Goal: Task Accomplishment & Management: Manage account settings

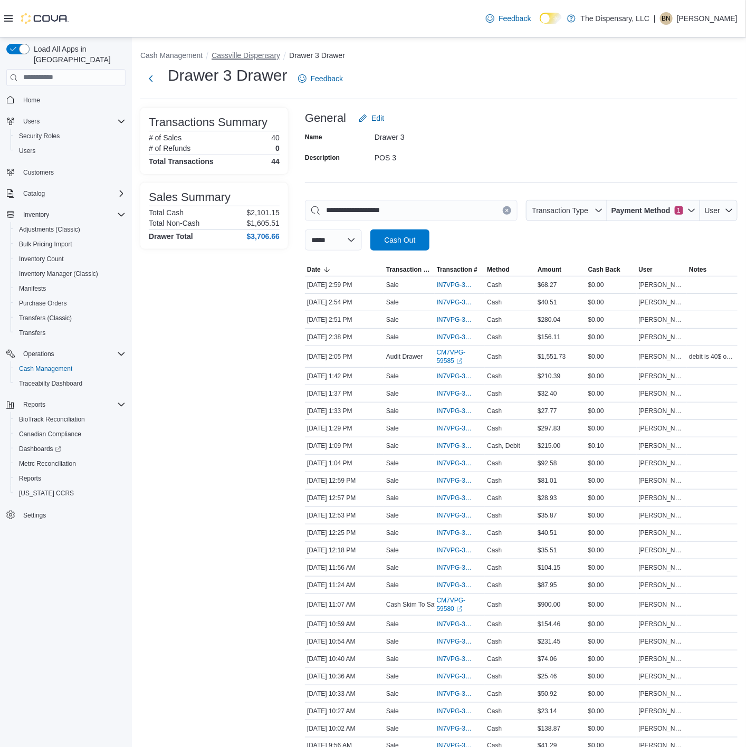
click at [247, 53] on button "Cassville Dispensary" at bounding box center [246, 55] width 69 height 8
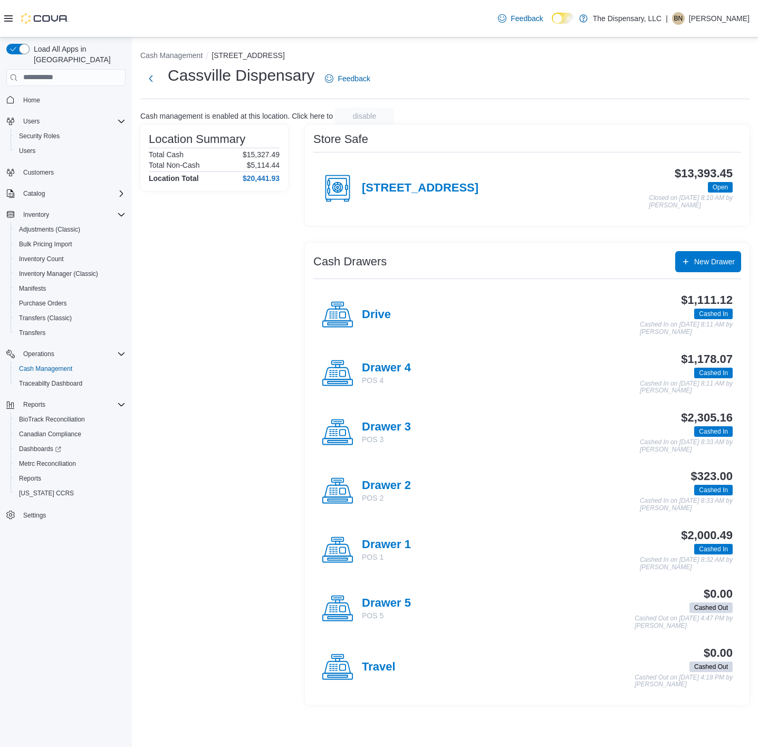
click at [385, 555] on p "POS 1" at bounding box center [386, 557] width 49 height 11
click at [387, 427] on h4 "Drawer 3" at bounding box center [386, 427] width 49 height 14
click at [399, 374] on h4 "Drawer 4" at bounding box center [386, 368] width 49 height 14
click at [370, 310] on h4 "Drive" at bounding box center [376, 315] width 29 height 14
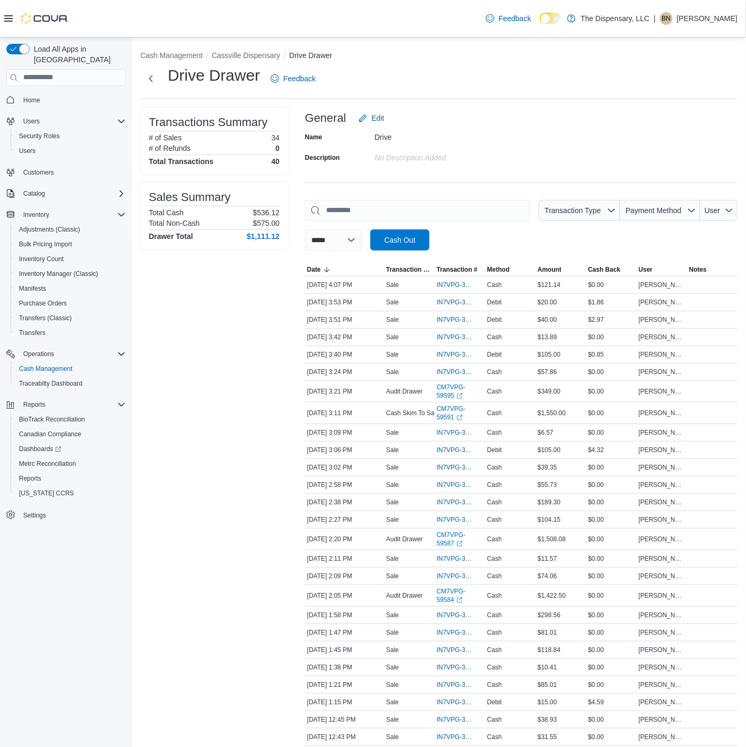
click at [484, 165] on div "No Description added" at bounding box center [445, 157] width 141 height 16
click at [37, 270] on span "Inventory Manager (Classic)" at bounding box center [58, 274] width 79 height 8
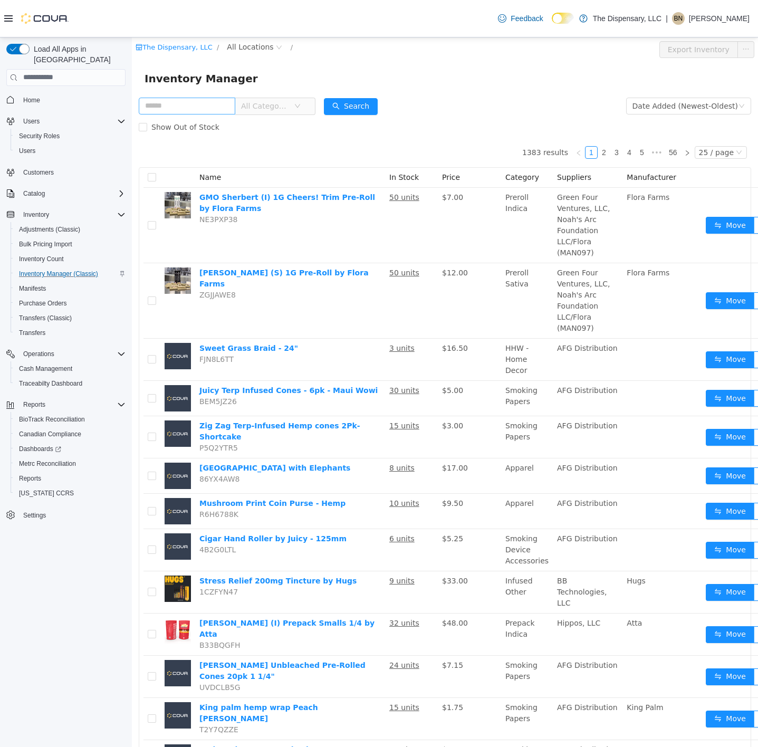
click at [202, 111] on input "text" at bounding box center [187, 105] width 97 height 17
type input "*****"
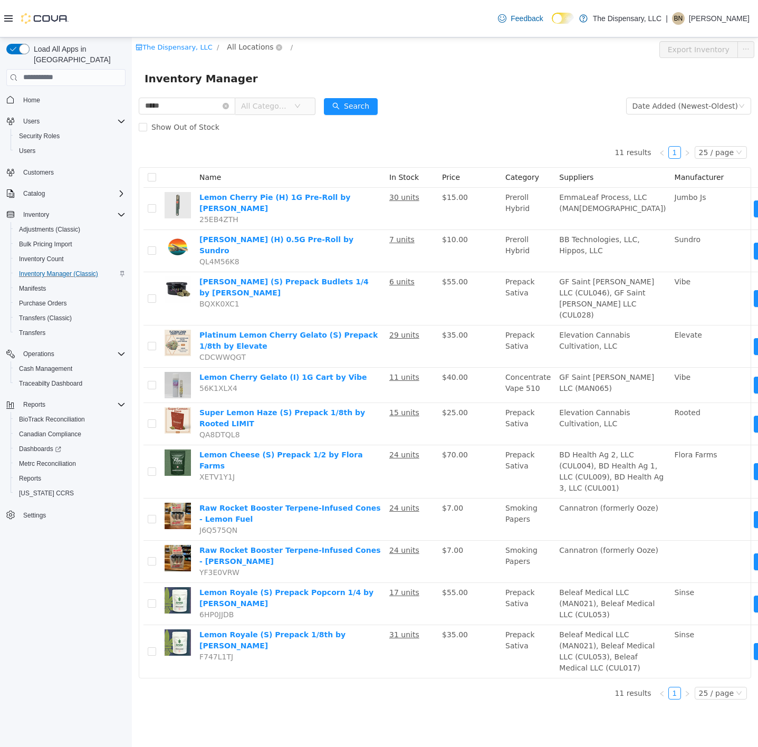
click at [240, 44] on span "All Locations" at bounding box center [250, 47] width 46 height 12
click at [247, 99] on span "Cassville Dispensary" at bounding box center [280, 103] width 76 height 8
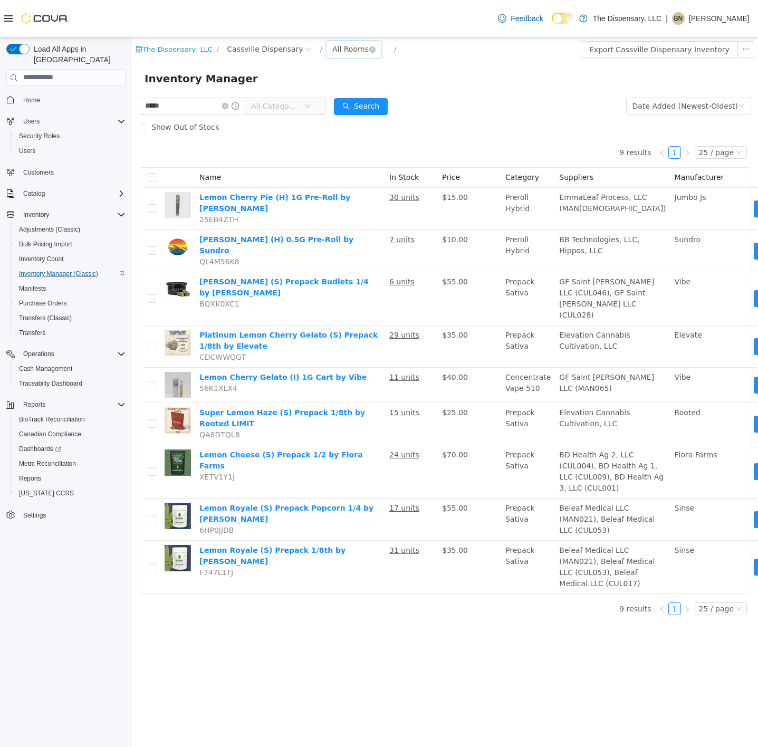
click at [332, 47] on div "All Rooms" at bounding box center [350, 49] width 36 height 16
click at [334, 101] on li "Back Room" at bounding box center [339, 103] width 63 height 17
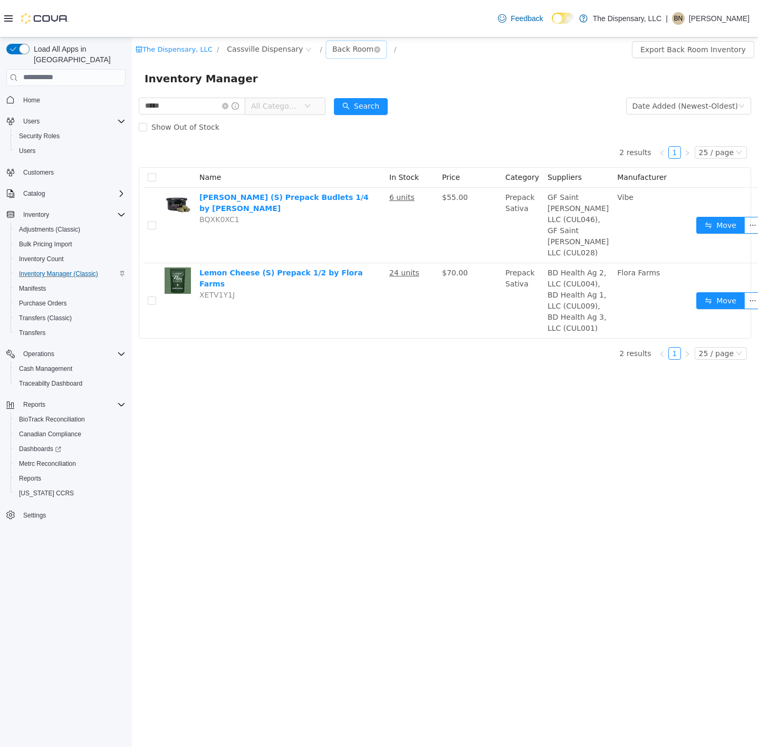
click at [333, 47] on div "Back Room" at bounding box center [352, 49] width 41 height 16
click at [344, 85] on li "Front Room" at bounding box center [339, 87] width 63 height 17
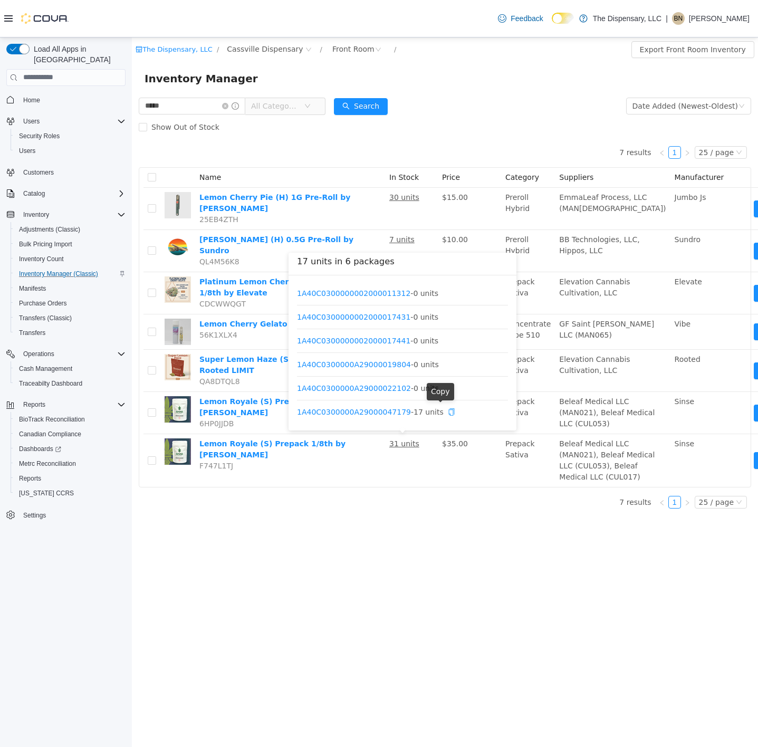
click at [448, 413] on icon "icon: copy" at bounding box center [451, 411] width 7 height 7
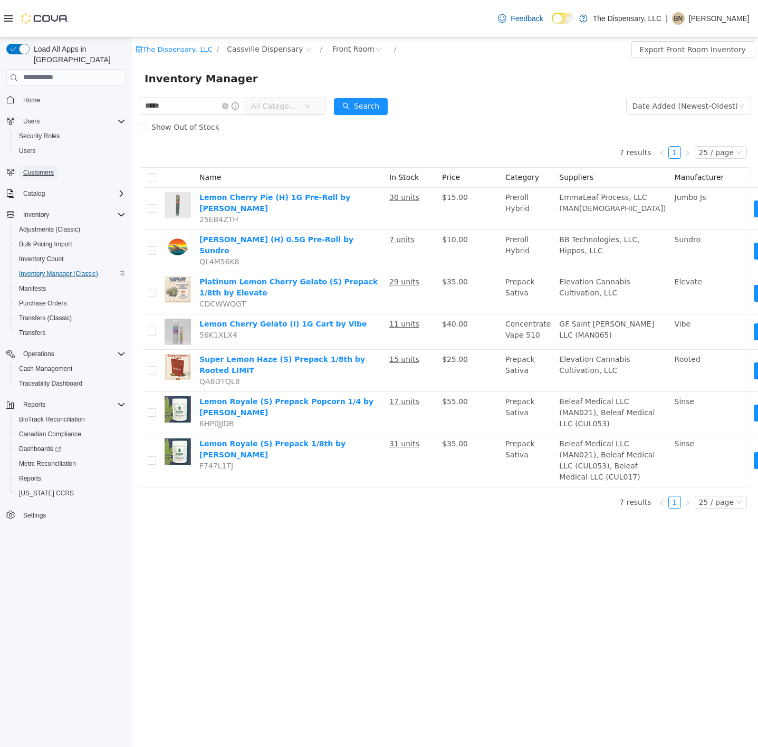
click at [44, 168] on span "Customers" at bounding box center [38, 172] width 31 height 8
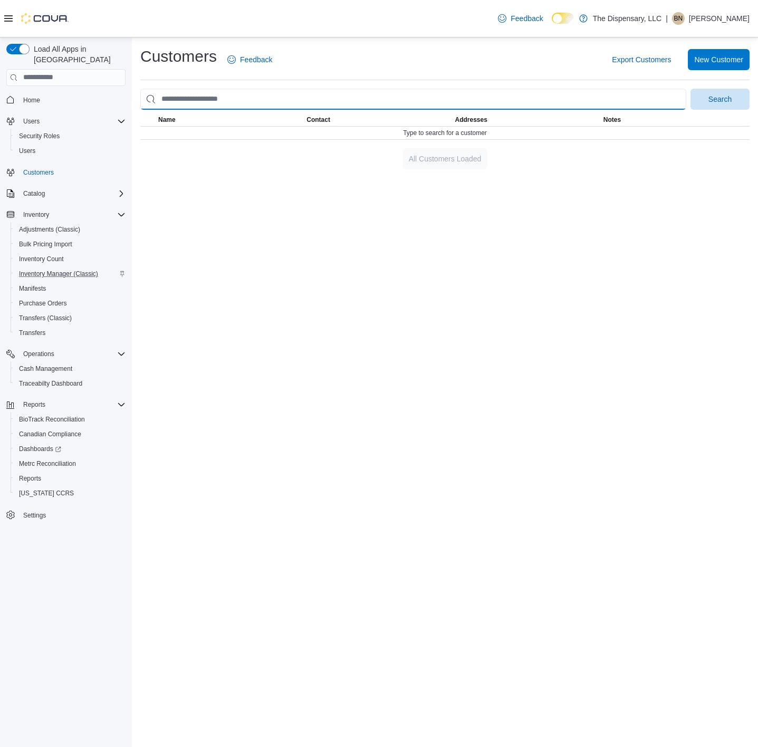
drag, startPoint x: 241, startPoint y: 95, endPoint x: 235, endPoint y: 92, distance: 6.9
click at [241, 95] on input "search" at bounding box center [413, 99] width 546 height 21
type input "********"
click at [691, 89] on button "Search" at bounding box center [720, 99] width 59 height 21
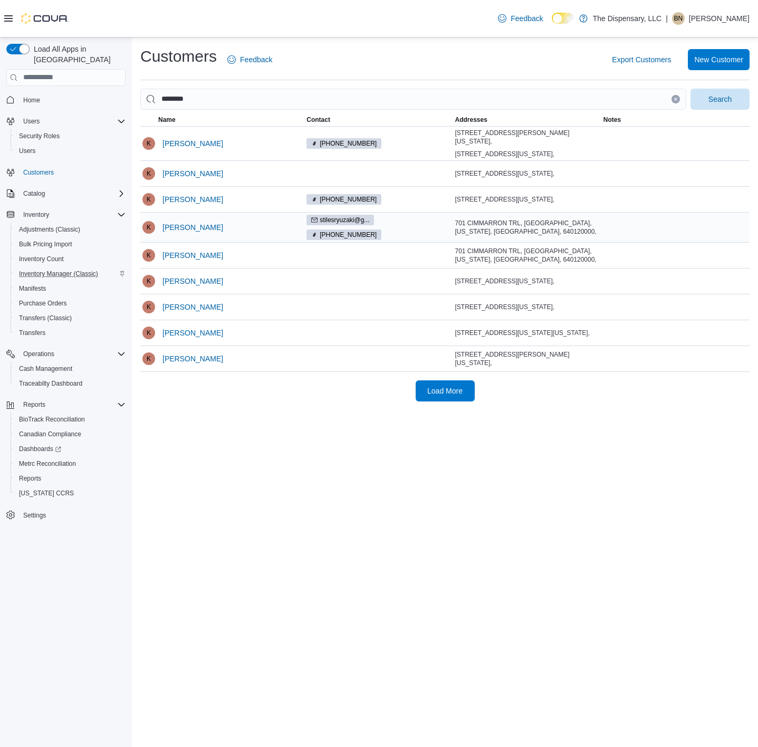
click at [246, 233] on div "Katelynn Greathouse" at bounding box center [230, 227] width 148 height 25
click at [223, 231] on span "Katelynn Greathouse" at bounding box center [192, 227] width 61 height 11
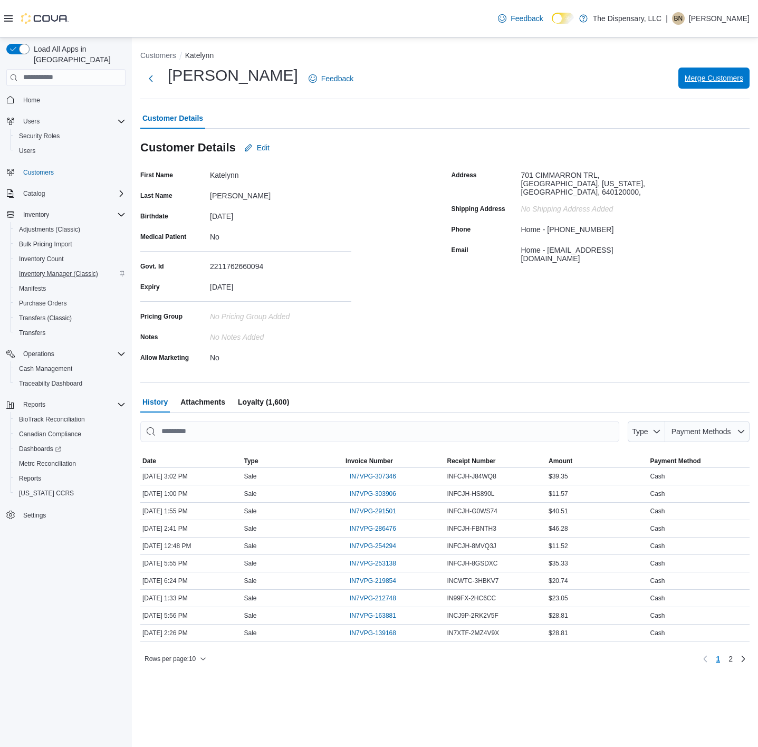
click at [706, 75] on span "Merge Customers" at bounding box center [714, 78] width 59 height 11
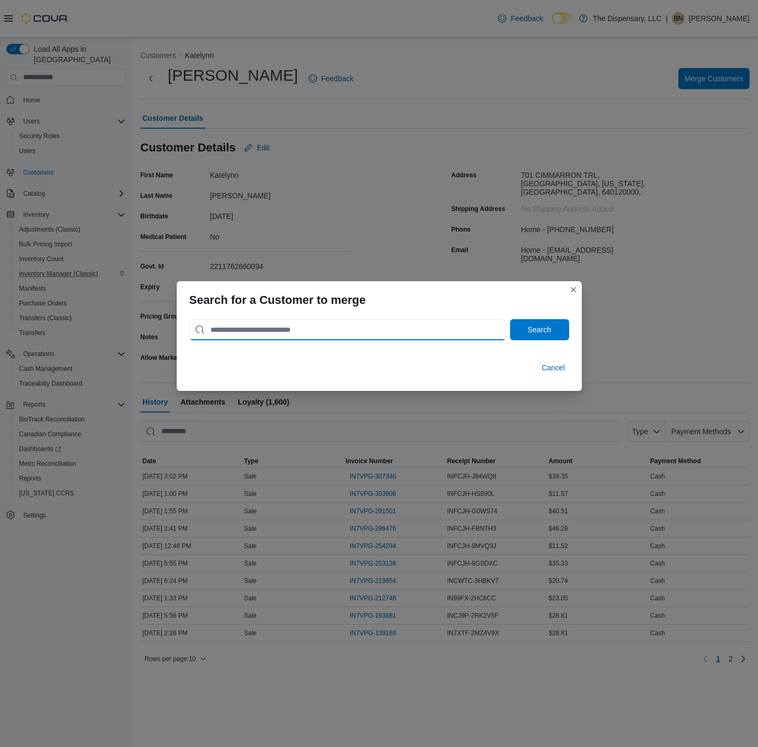
click at [405, 332] on input "search" at bounding box center [347, 329] width 317 height 21
type input "********"
click at [510, 319] on button "Search" at bounding box center [539, 329] width 59 height 21
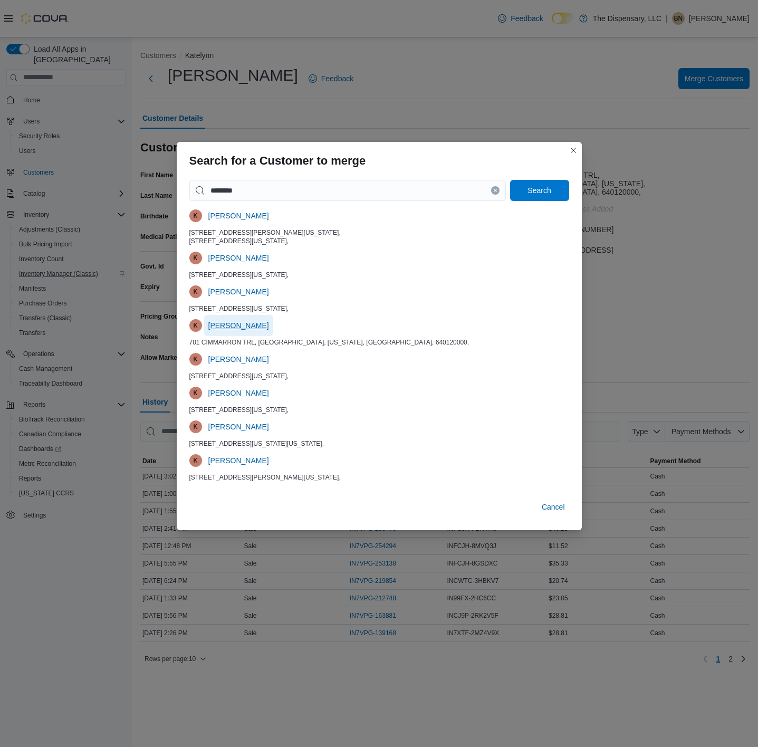
click at [247, 331] on span "Katelynn Greathouse" at bounding box center [238, 325] width 61 height 11
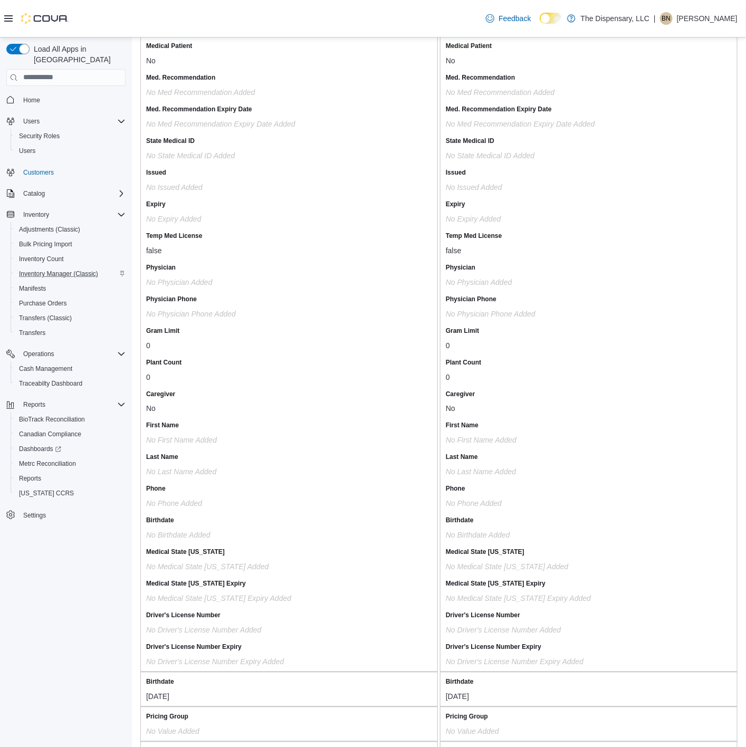
scroll to position [21, 0]
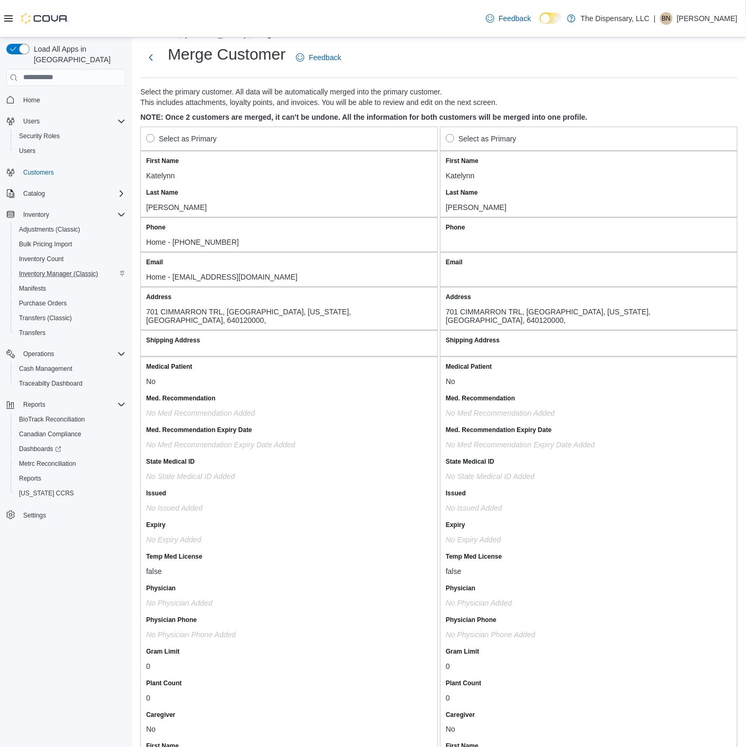
click at [152, 138] on label "Select as Primary" at bounding box center [181, 138] width 71 height 13
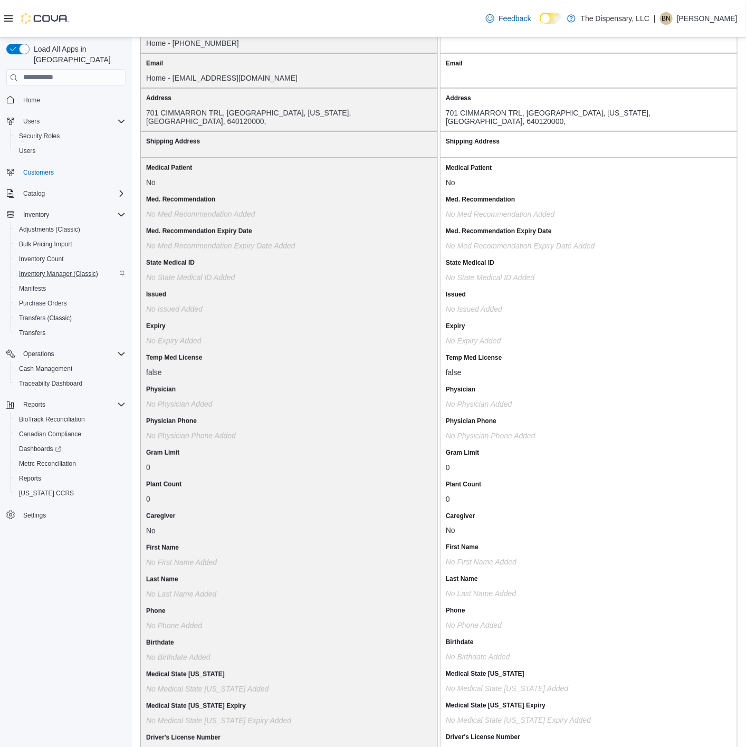
scroll to position [575, 0]
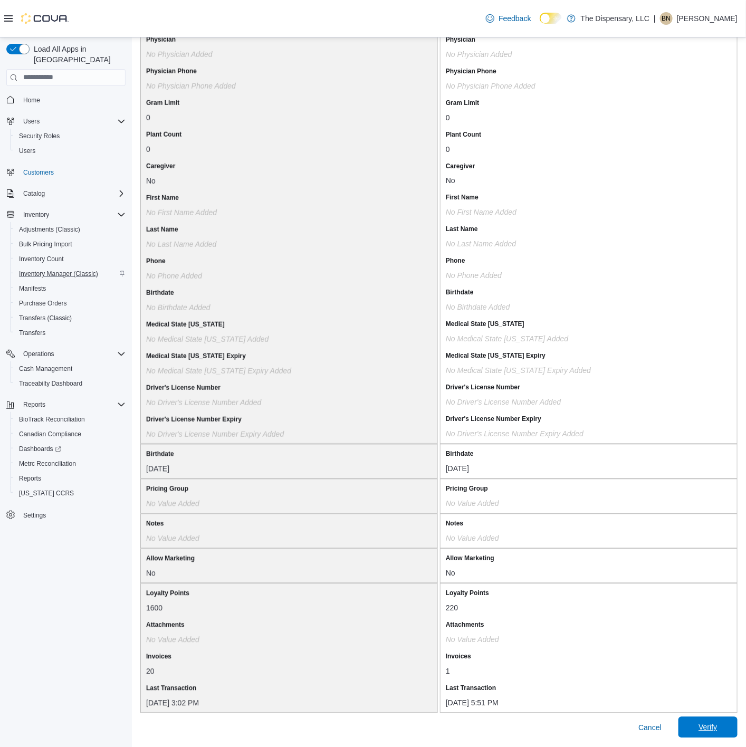
click at [731, 731] on span "Verify" at bounding box center [708, 727] width 46 height 21
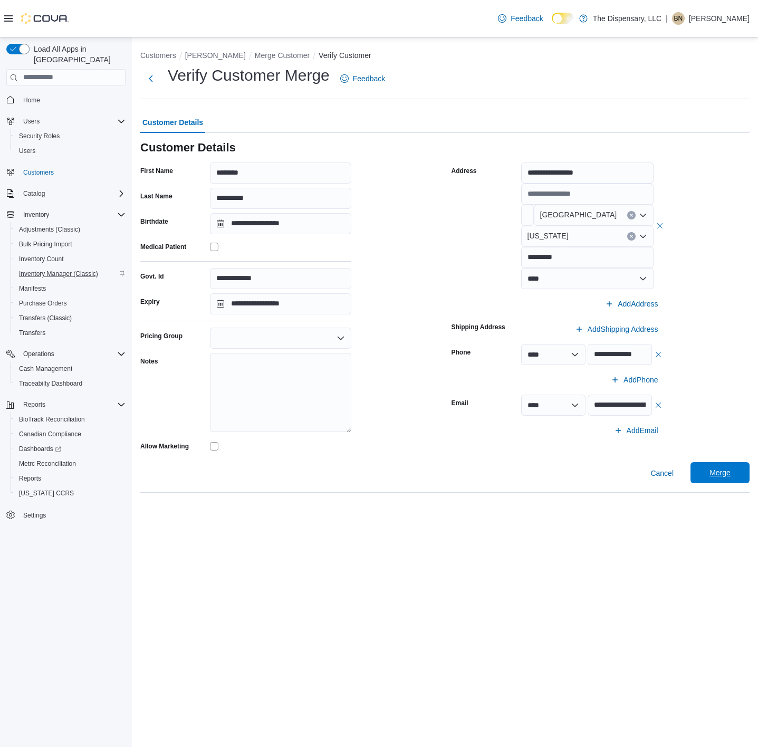
click at [733, 481] on span "Merge" at bounding box center [720, 472] width 46 height 21
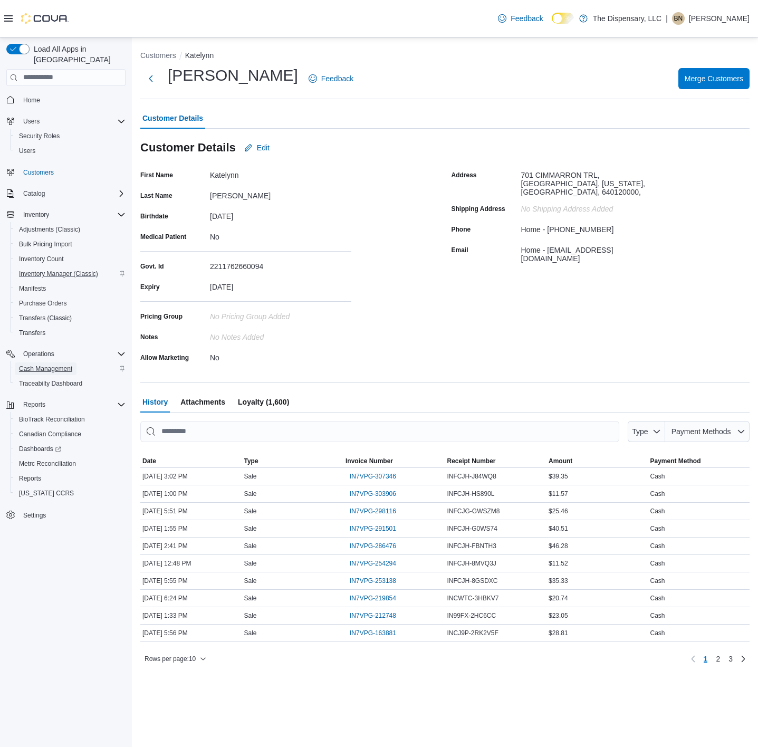
click at [45, 365] on span "Cash Management" at bounding box center [45, 369] width 53 height 8
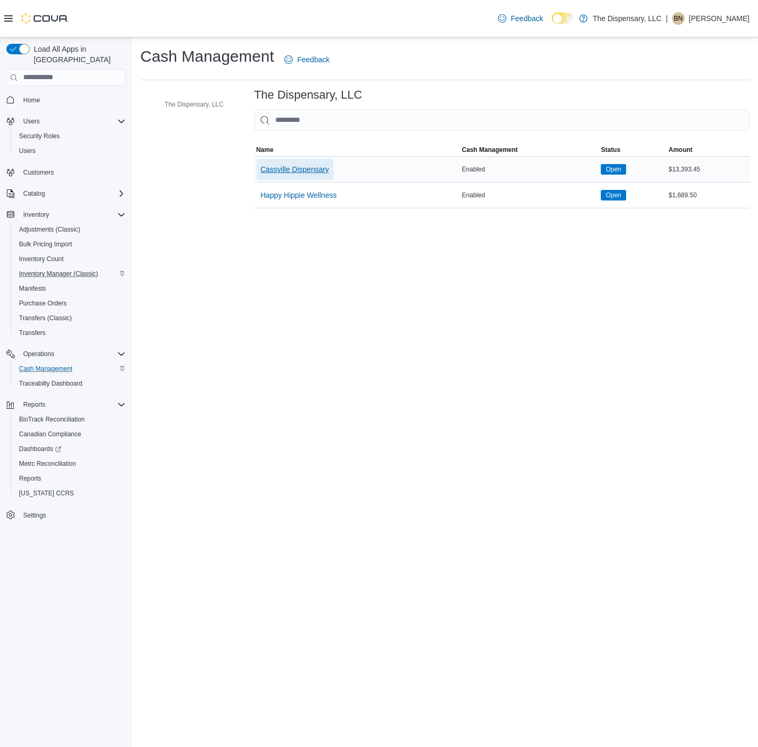
click at [282, 168] on span "Cassville Dispensary" at bounding box center [295, 169] width 69 height 11
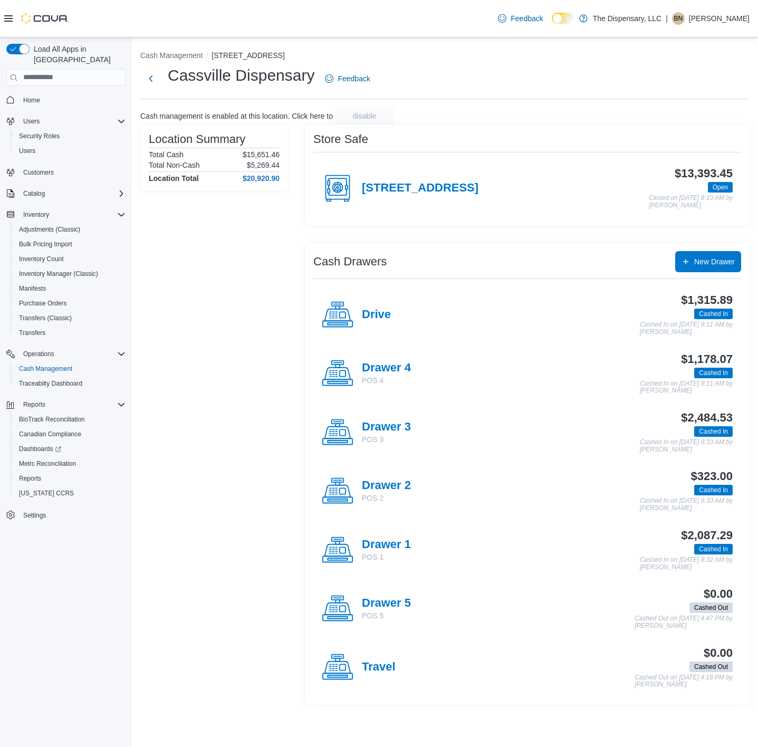
click at [393, 488] on h4 "Drawer 2" at bounding box center [386, 486] width 49 height 14
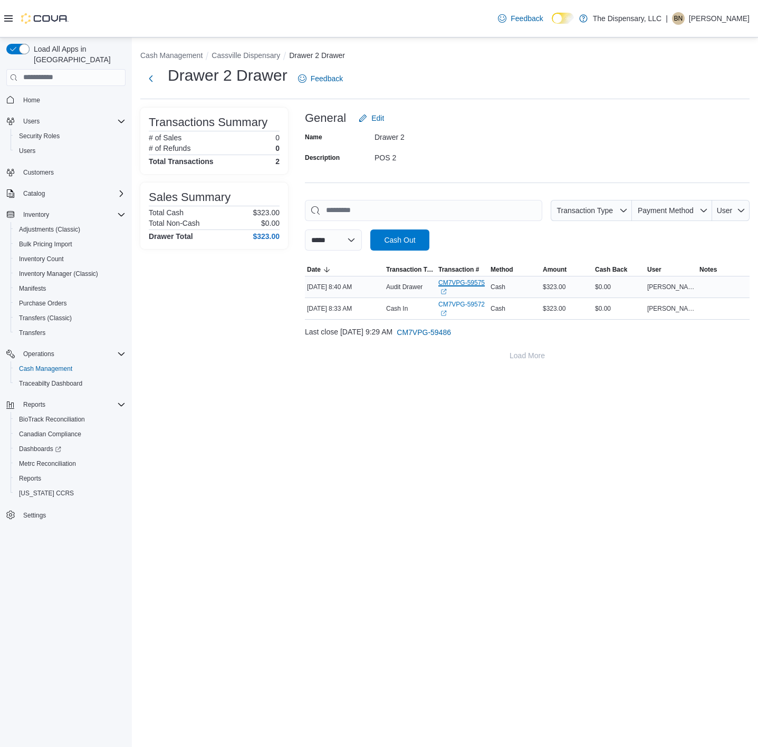
click at [472, 285] on link "CM7VPG-59575 (opens in a new tab or window)" at bounding box center [462, 287] width 48 height 17
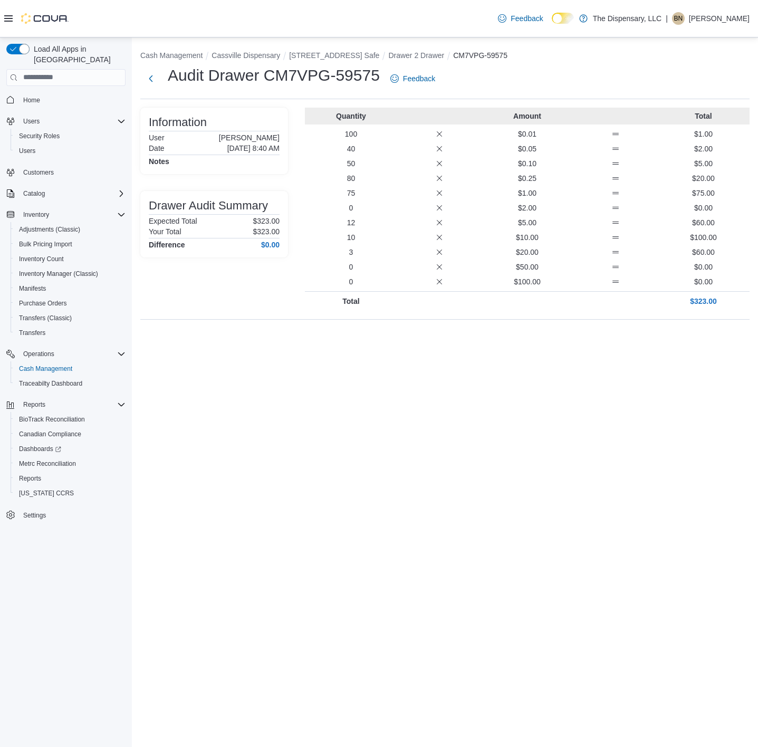
click at [259, 61] on ol "Cash Management Cassville Dispensary 460 State Highway 76 Safe Drawer 2 Drawer …" at bounding box center [444, 56] width 609 height 13
click at [260, 52] on button "Cassville Dispensary" at bounding box center [246, 55] width 69 height 8
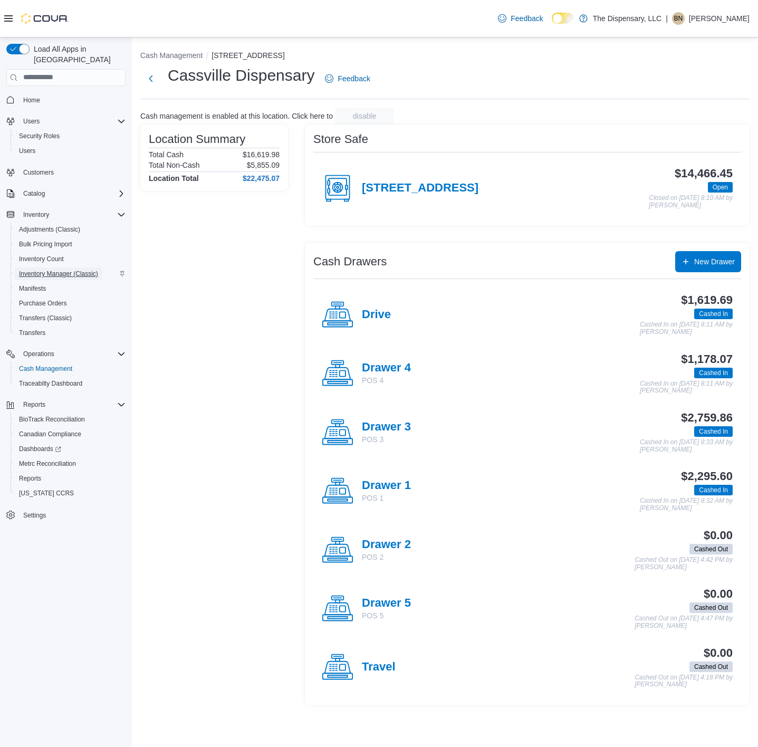
click at [62, 270] on span "Inventory Manager (Classic)" at bounding box center [58, 274] width 79 height 8
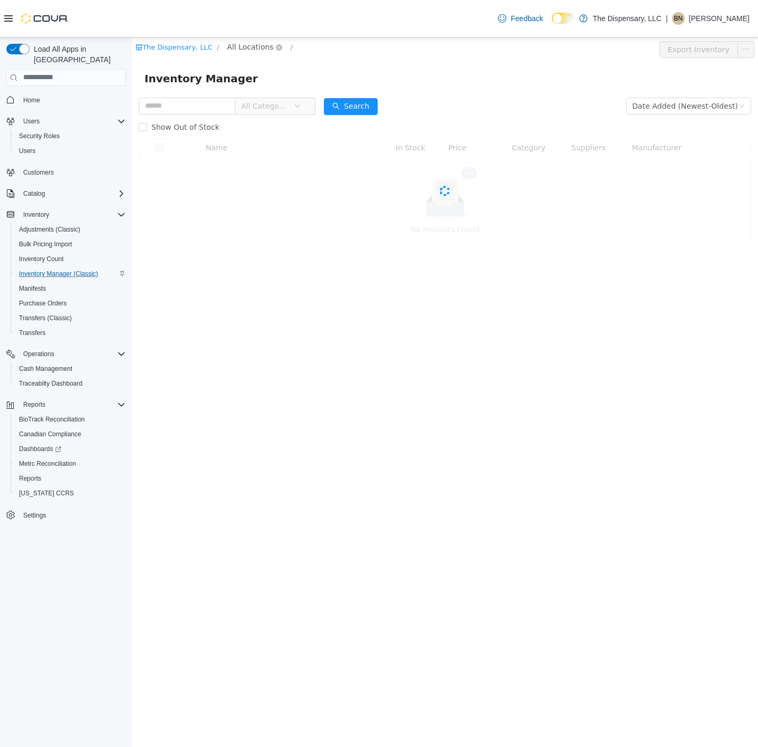
click at [247, 42] on span "All Locations" at bounding box center [250, 47] width 46 height 12
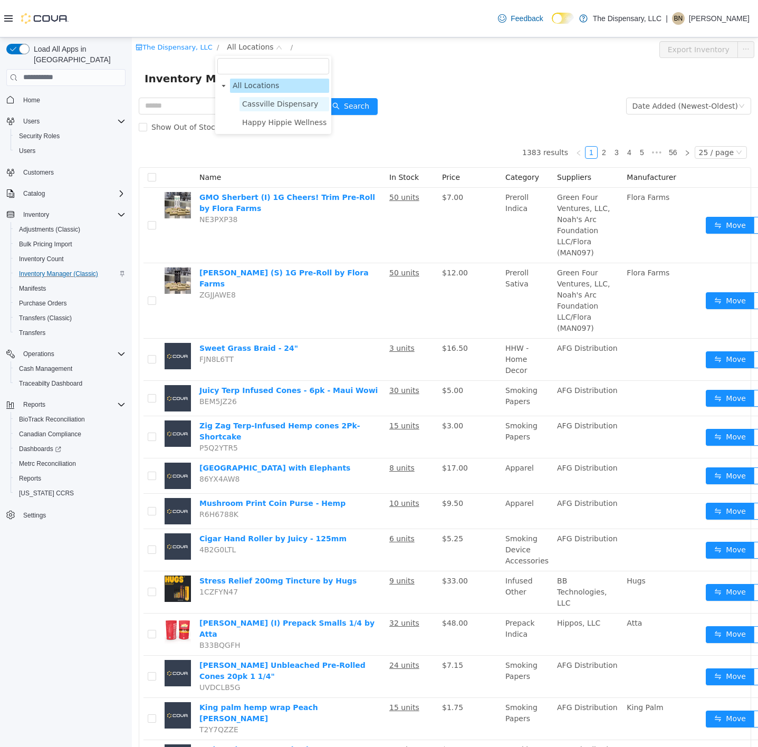
click at [256, 103] on span "Cassville Dispensary" at bounding box center [280, 103] width 76 height 8
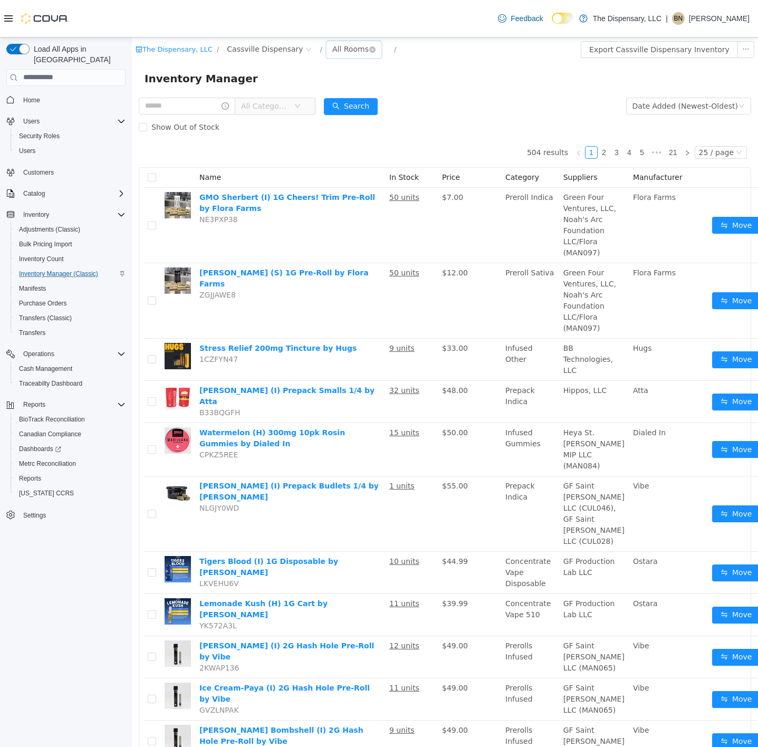
click at [332, 45] on div "All Rooms" at bounding box center [350, 49] width 36 height 16
click at [328, 103] on li "Back Room" at bounding box center [339, 103] width 63 height 17
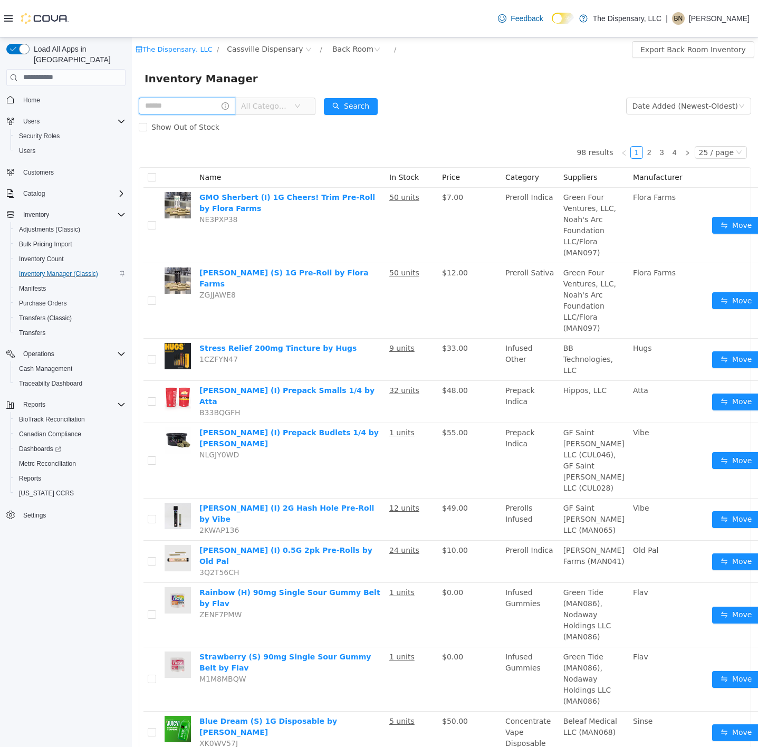
click at [167, 102] on input "text" at bounding box center [187, 105] width 97 height 17
type input "*****"
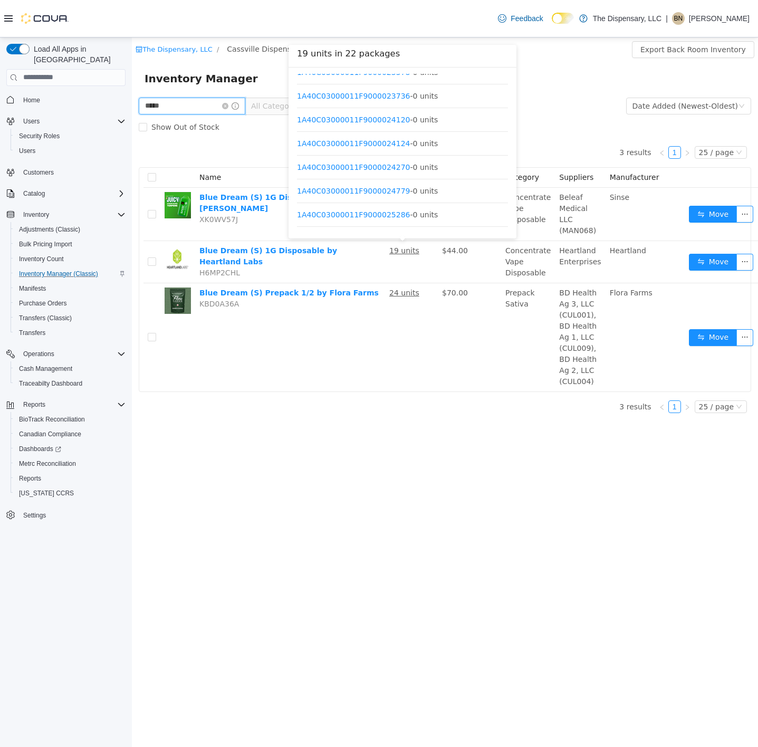
scroll to position [364, 0]
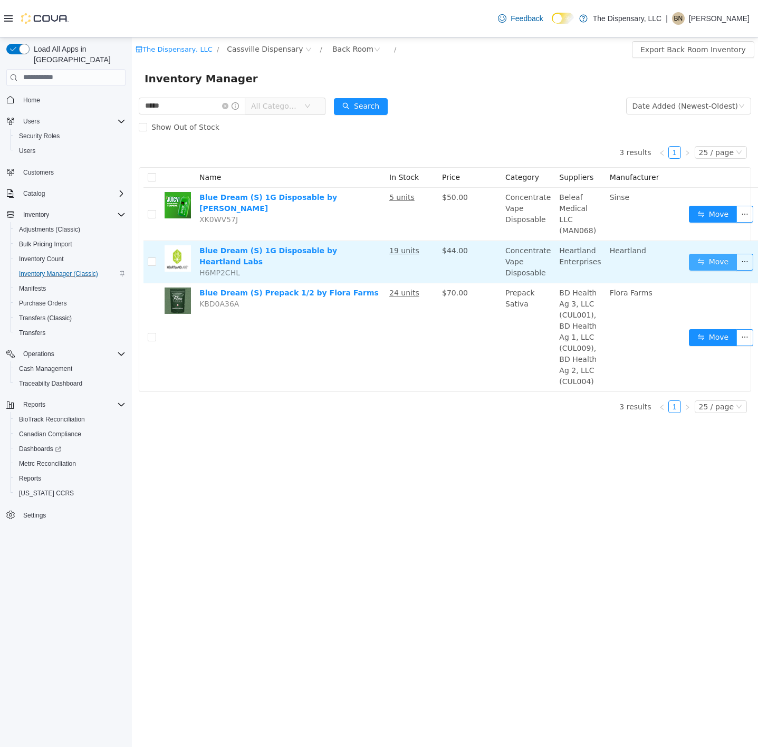
click at [706, 264] on button "Move" at bounding box center [713, 261] width 49 height 17
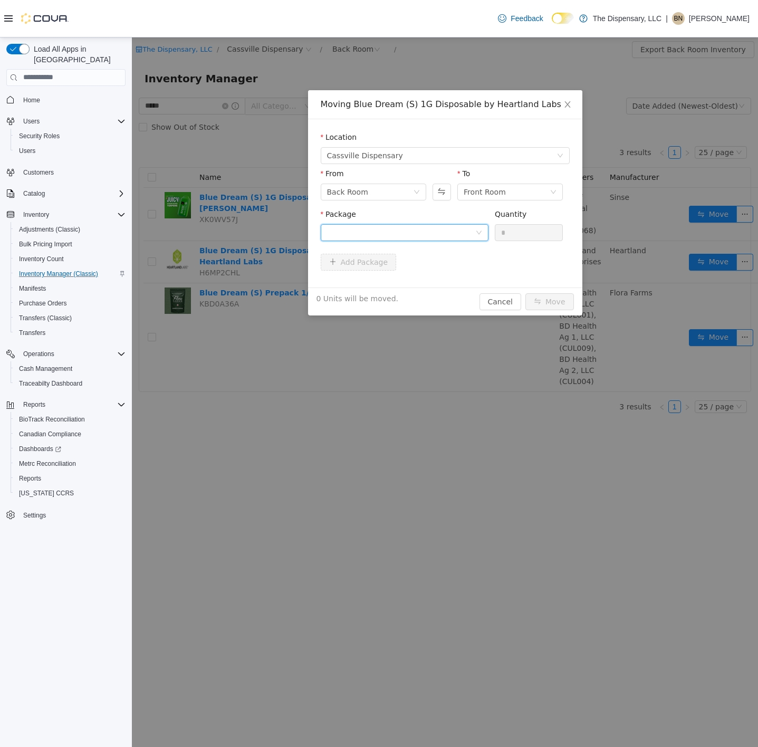
click at [443, 232] on div at bounding box center [401, 232] width 148 height 16
click at [429, 286] on li "1A40C03000011F9000025377 Quantity : 19 Units" at bounding box center [404, 276] width 168 height 28
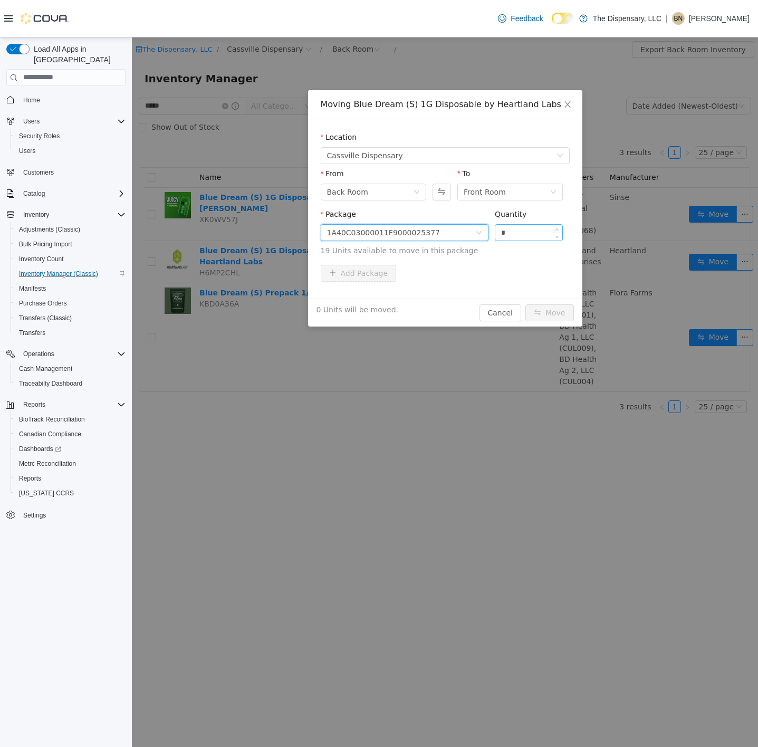
click at [535, 232] on input "*" at bounding box center [529, 232] width 68 height 16
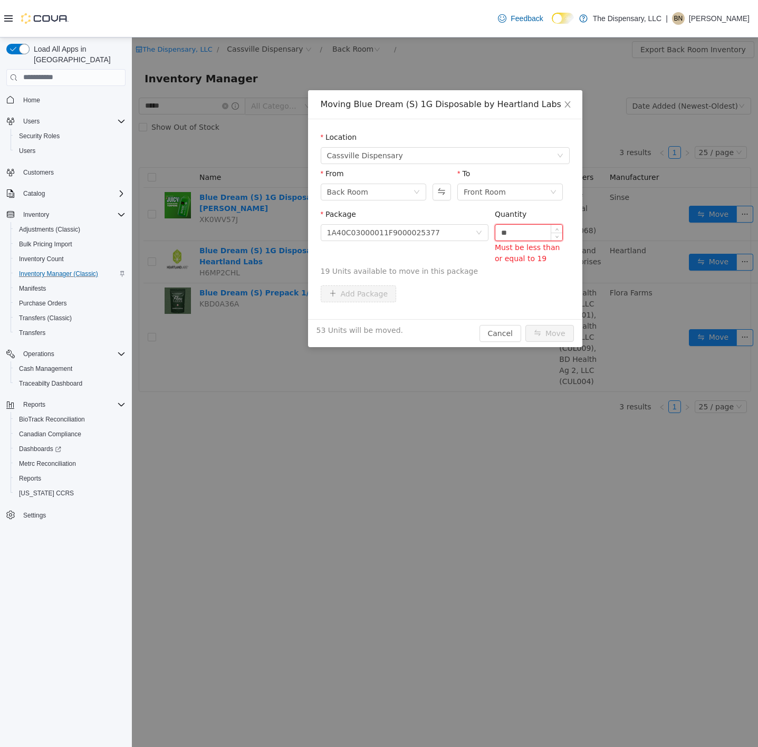
type input "*"
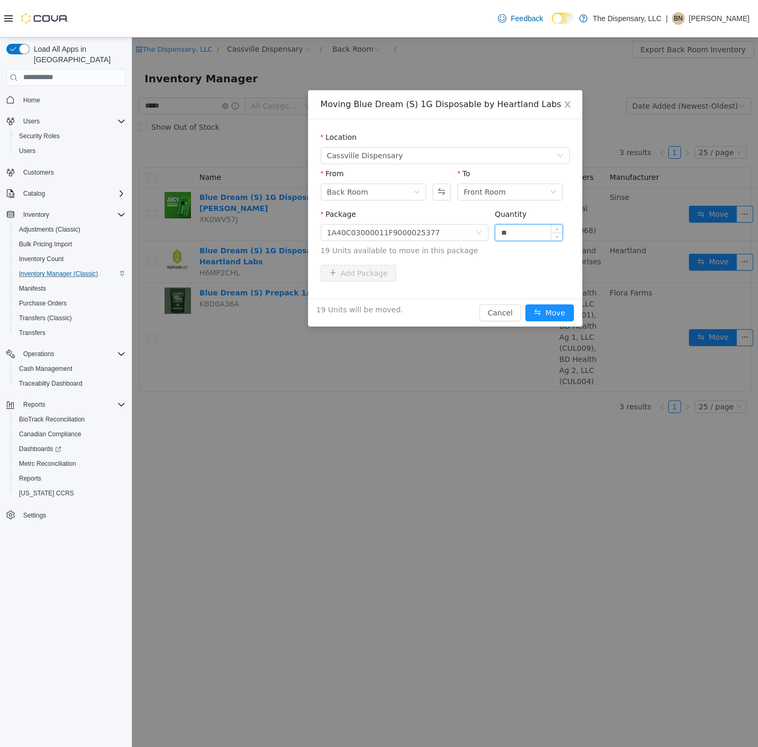
type input "**"
click at [525, 304] on button "Move" at bounding box center [549, 312] width 49 height 17
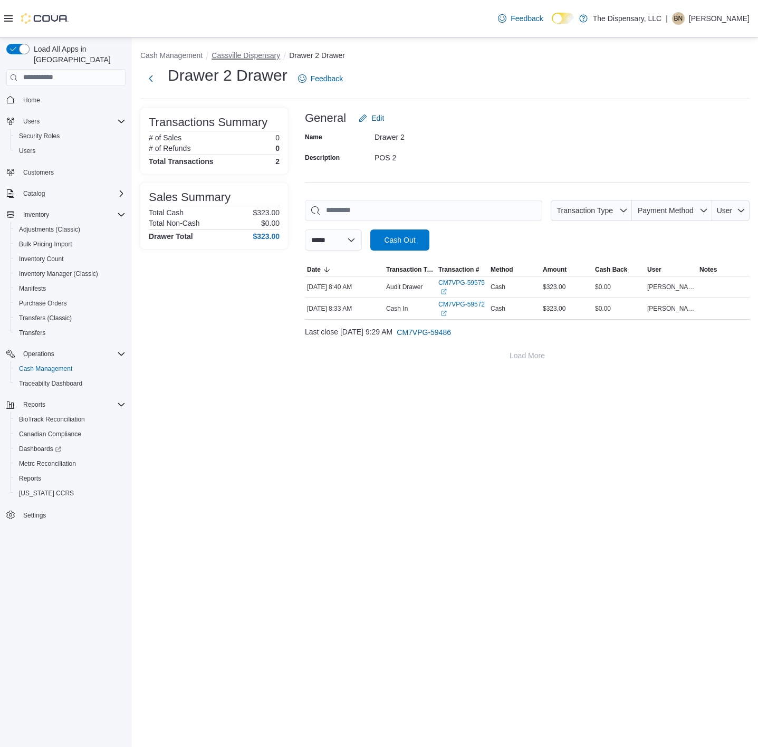
click at [253, 54] on button "Cassville Dispensary" at bounding box center [246, 55] width 69 height 8
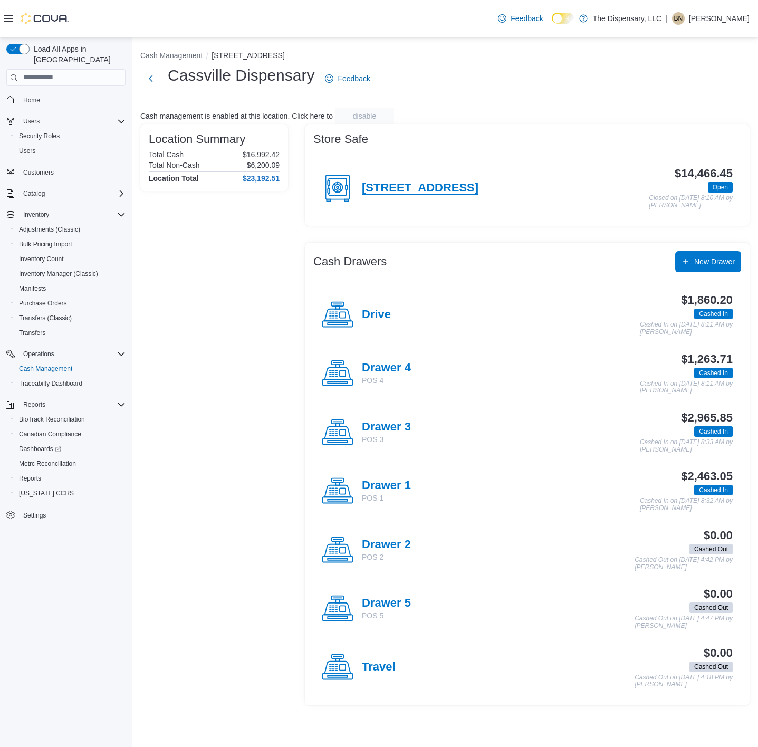
click at [459, 195] on h4 "[STREET_ADDRESS]" at bounding box center [420, 188] width 117 height 14
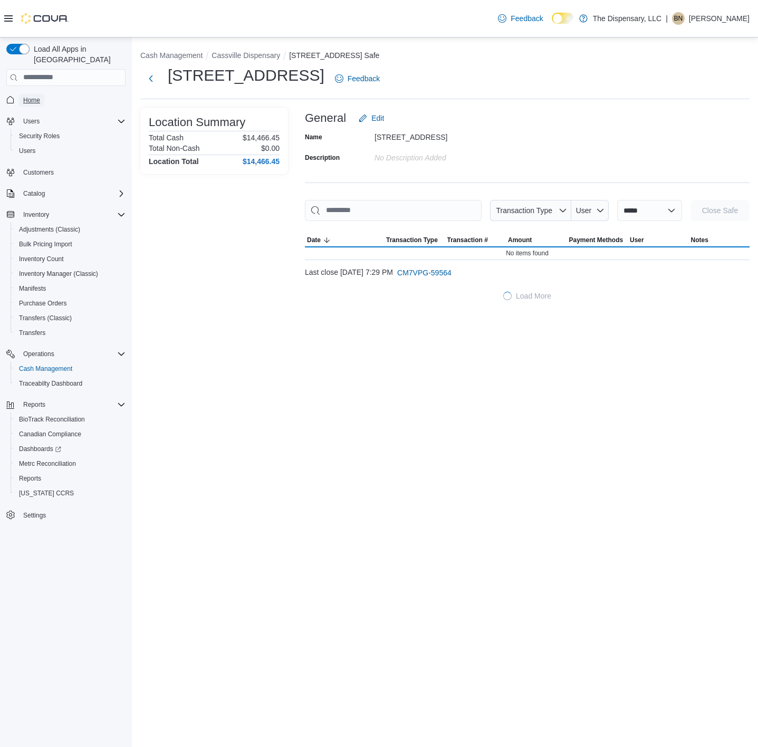
click at [30, 96] on span "Home" at bounding box center [31, 100] width 17 height 8
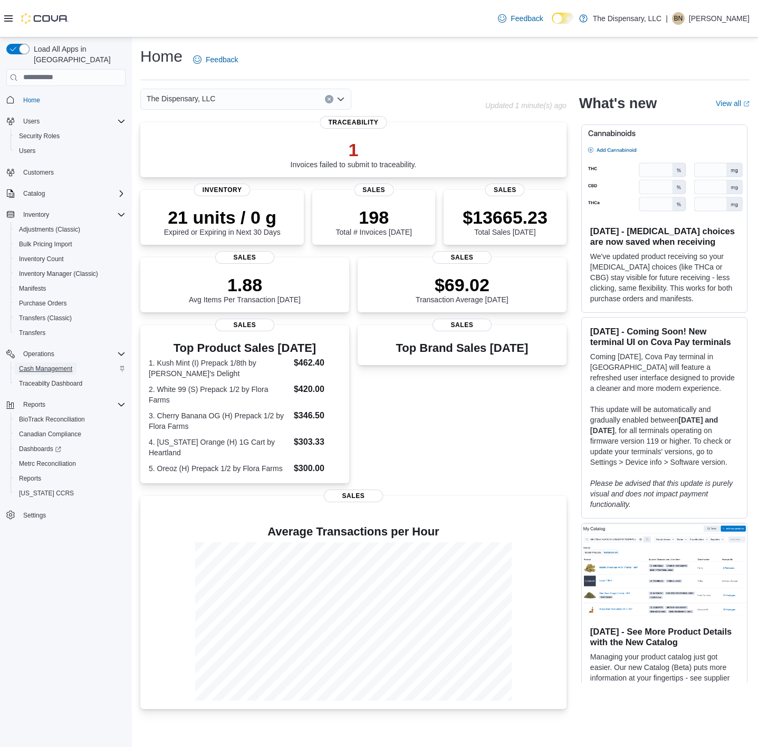
click at [54, 365] on span "Cash Management" at bounding box center [45, 369] width 53 height 8
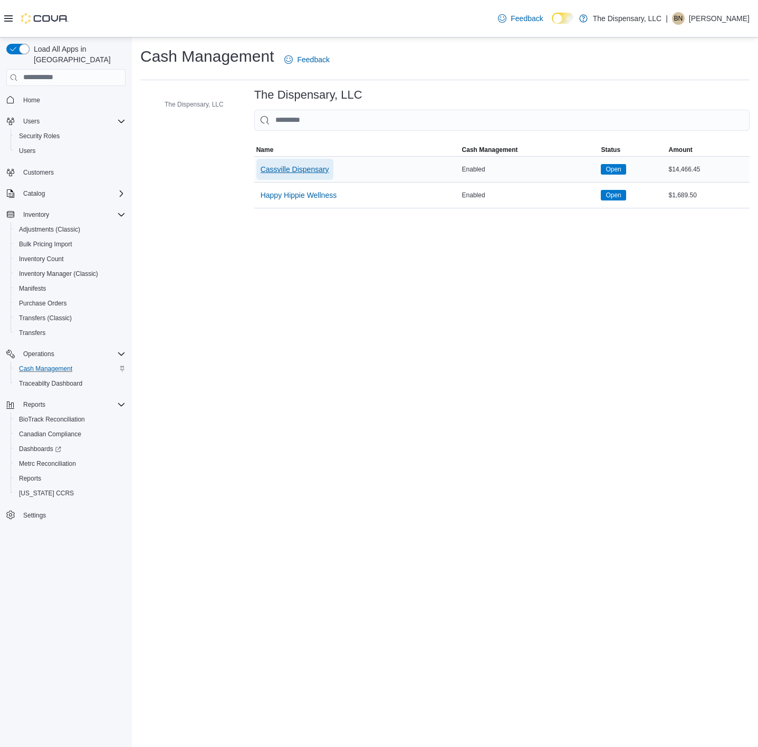
click at [288, 174] on span "Cassville Dispensary" at bounding box center [295, 169] width 69 height 11
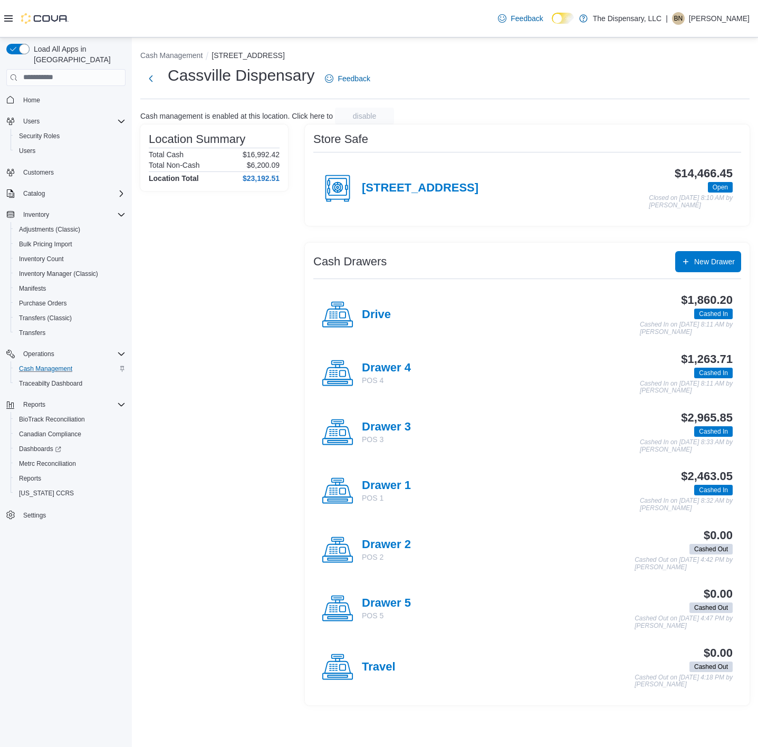
click at [418, 176] on div "[STREET_ADDRESS]" at bounding box center [400, 189] width 157 height 32
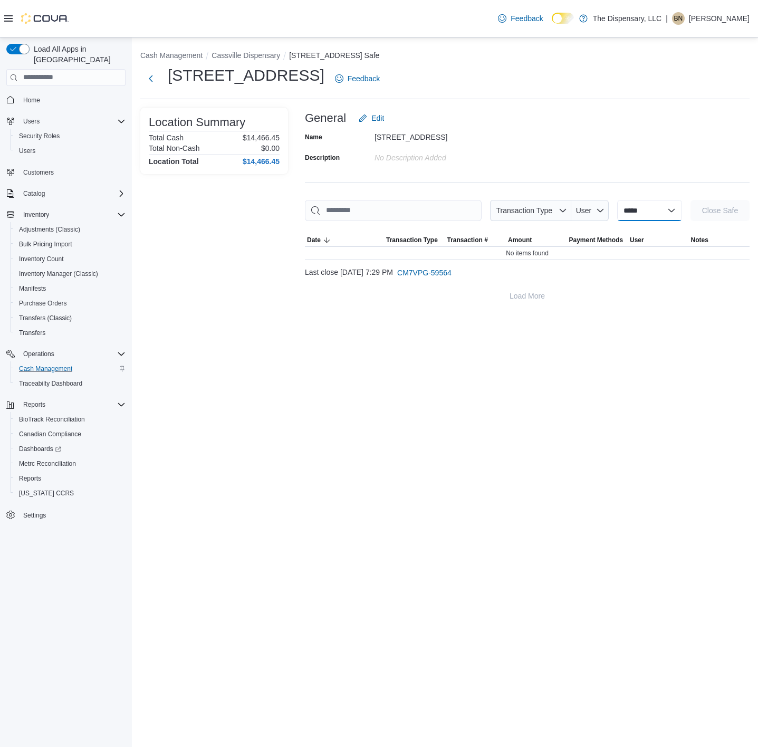
click at [642, 213] on select "**********" at bounding box center [649, 210] width 65 height 21
select select "**********"
click at [617, 200] on select "**********" at bounding box center [649, 210] width 65 height 21
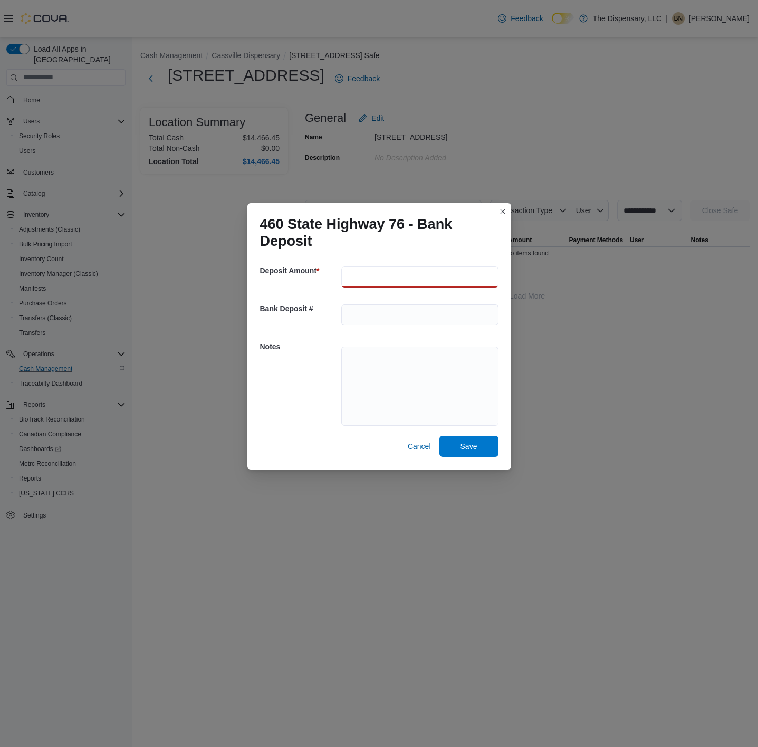
click at [372, 266] on input "number" at bounding box center [419, 276] width 157 height 21
type input "*******"
type textarea "**********"
click at [474, 450] on span "Save" at bounding box center [469, 446] width 17 height 11
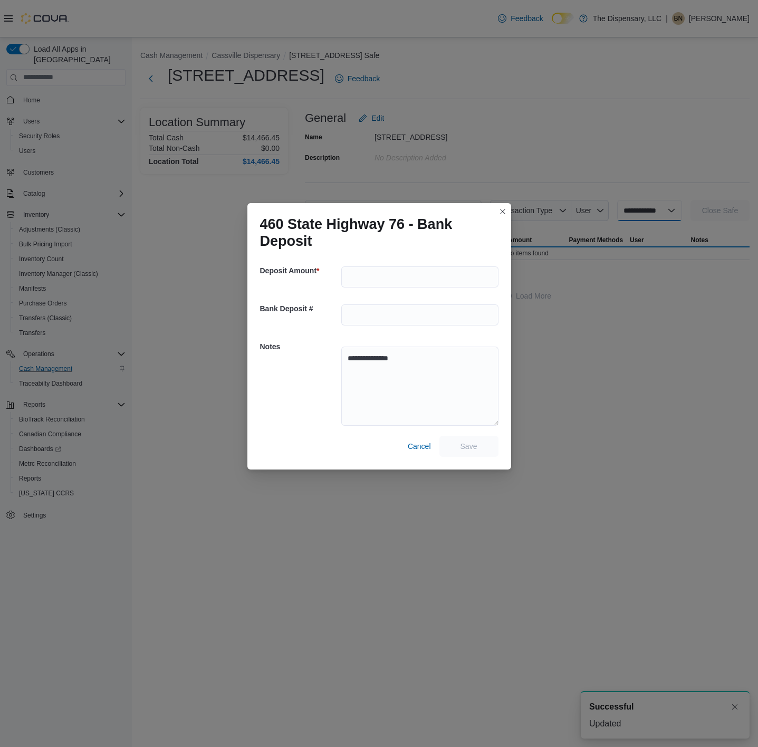
select select
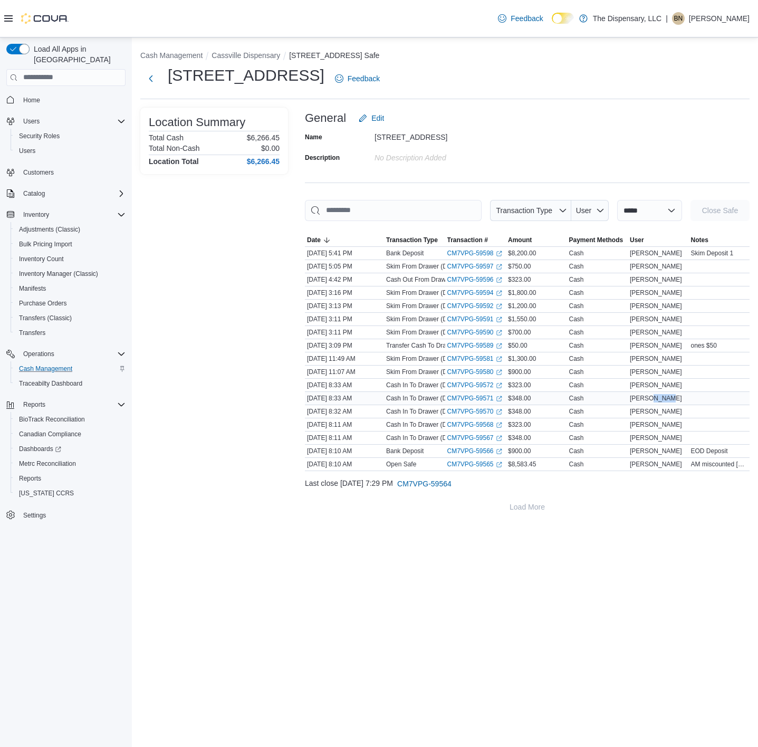
click at [666, 396] on div "[PERSON_NAME]" at bounding box center [658, 398] width 61 height 13
click at [195, 51] on button "Cash Management" at bounding box center [171, 55] width 62 height 8
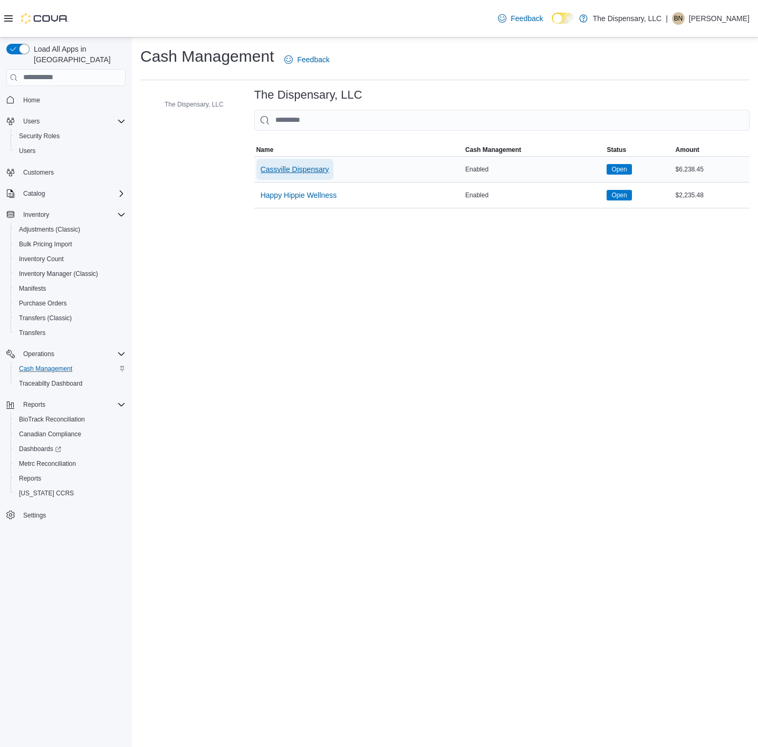
click at [298, 163] on span "Cassville Dispensary" at bounding box center [295, 169] width 69 height 21
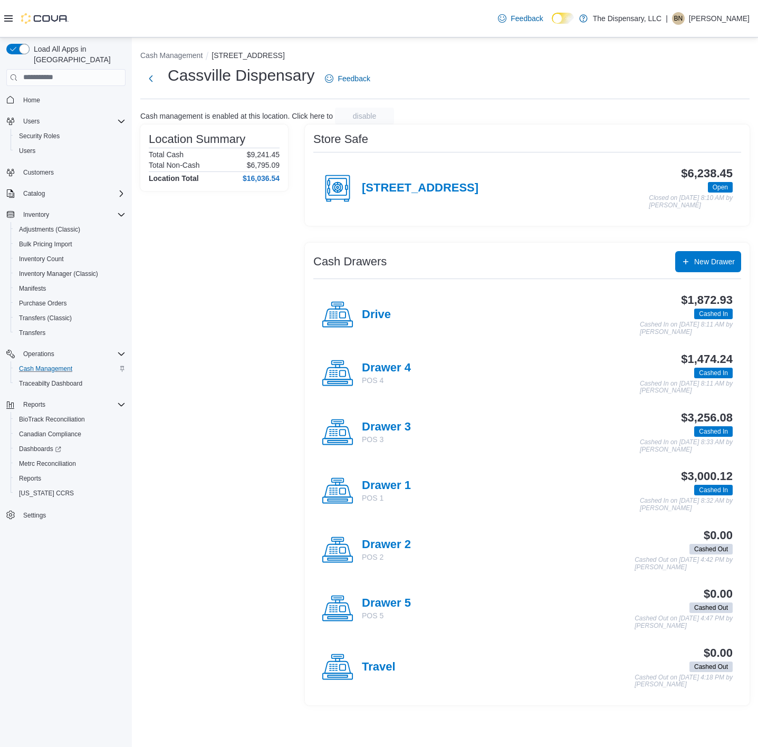
click at [383, 179] on div "[STREET_ADDRESS]" at bounding box center [400, 189] width 157 height 32
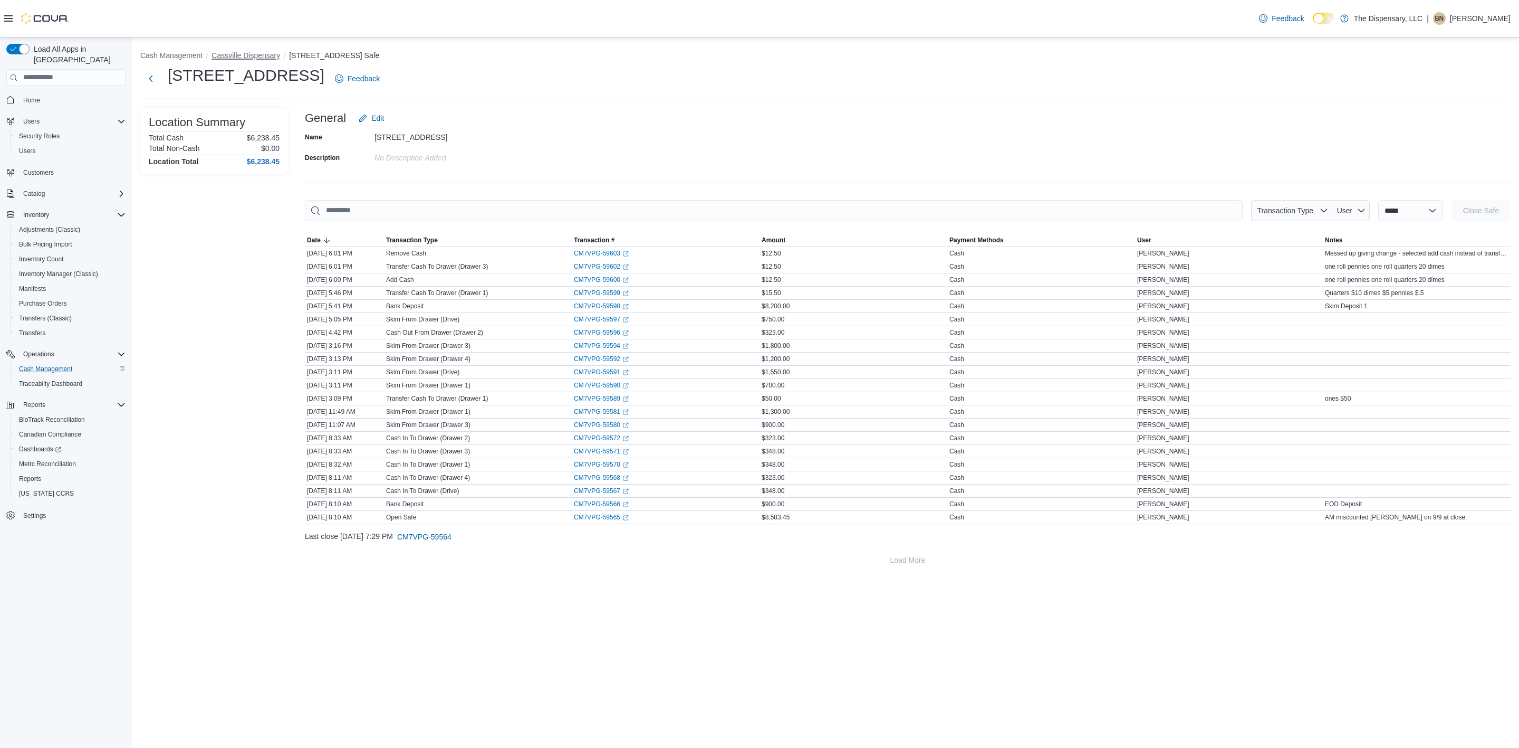
click at [244, 54] on button "Cassville Dispensary" at bounding box center [246, 55] width 69 height 8
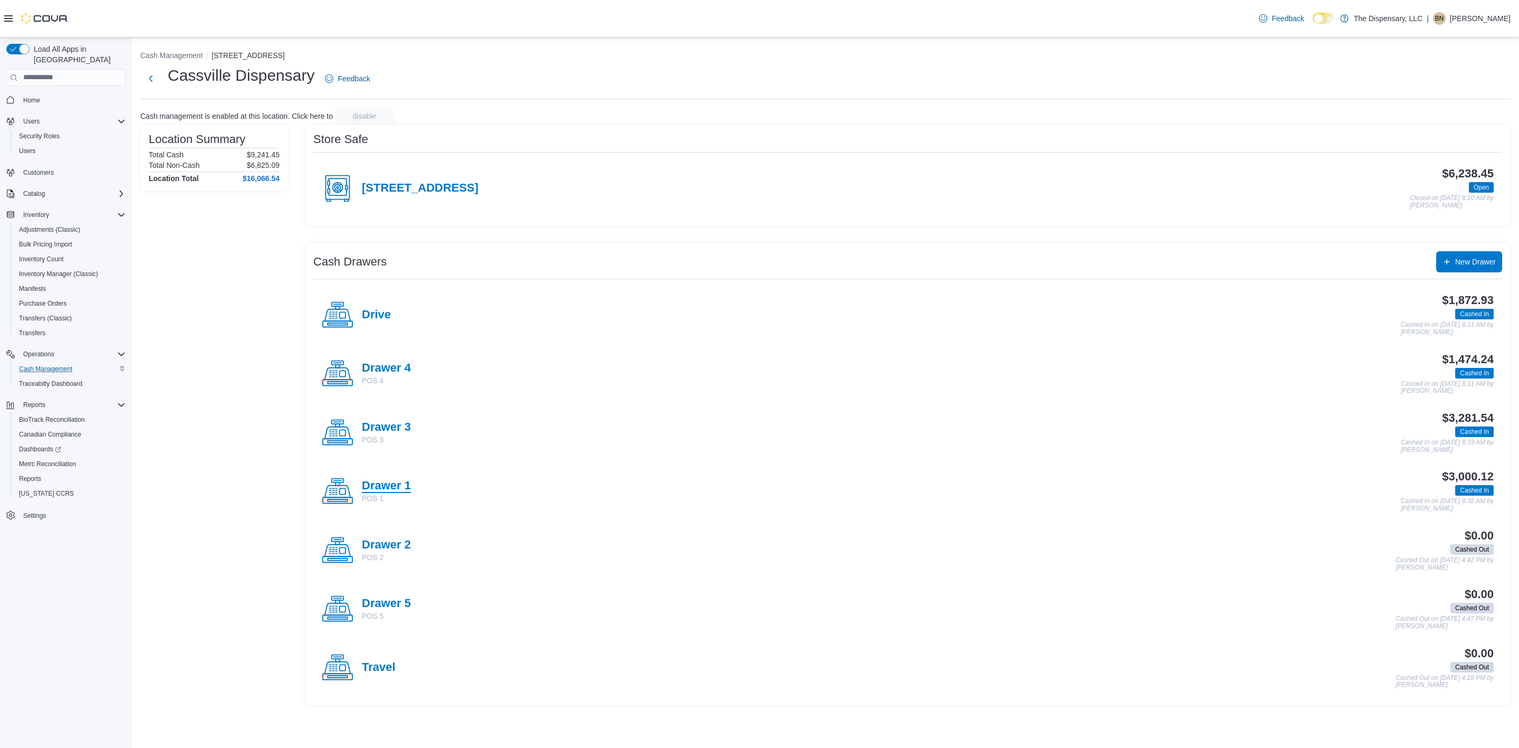
click at [390, 486] on h4 "Drawer 1" at bounding box center [386, 486] width 49 height 14
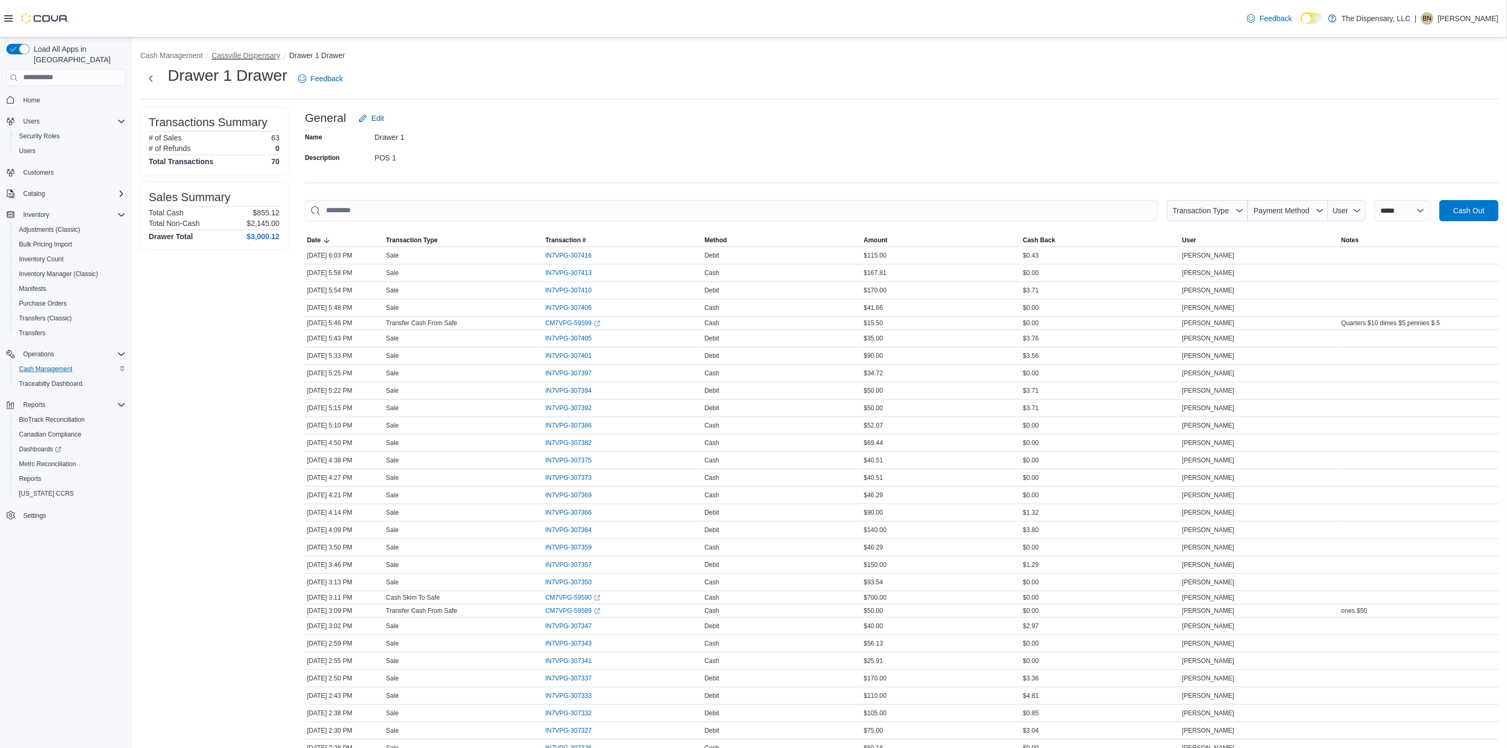
click at [255, 55] on button "Cassville Dispensary" at bounding box center [246, 55] width 69 height 8
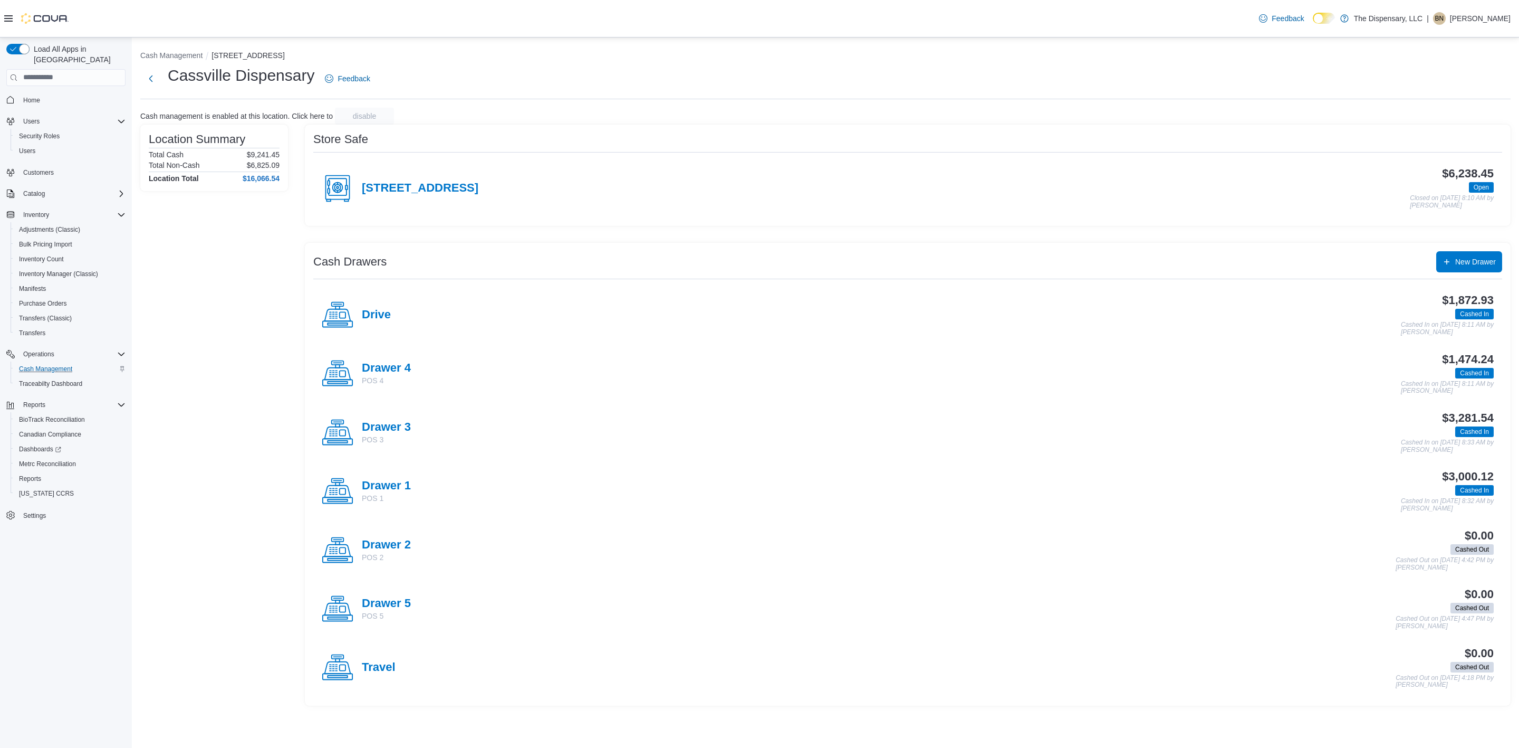
click at [375, 429] on h4 "Drawer 3" at bounding box center [386, 427] width 49 height 14
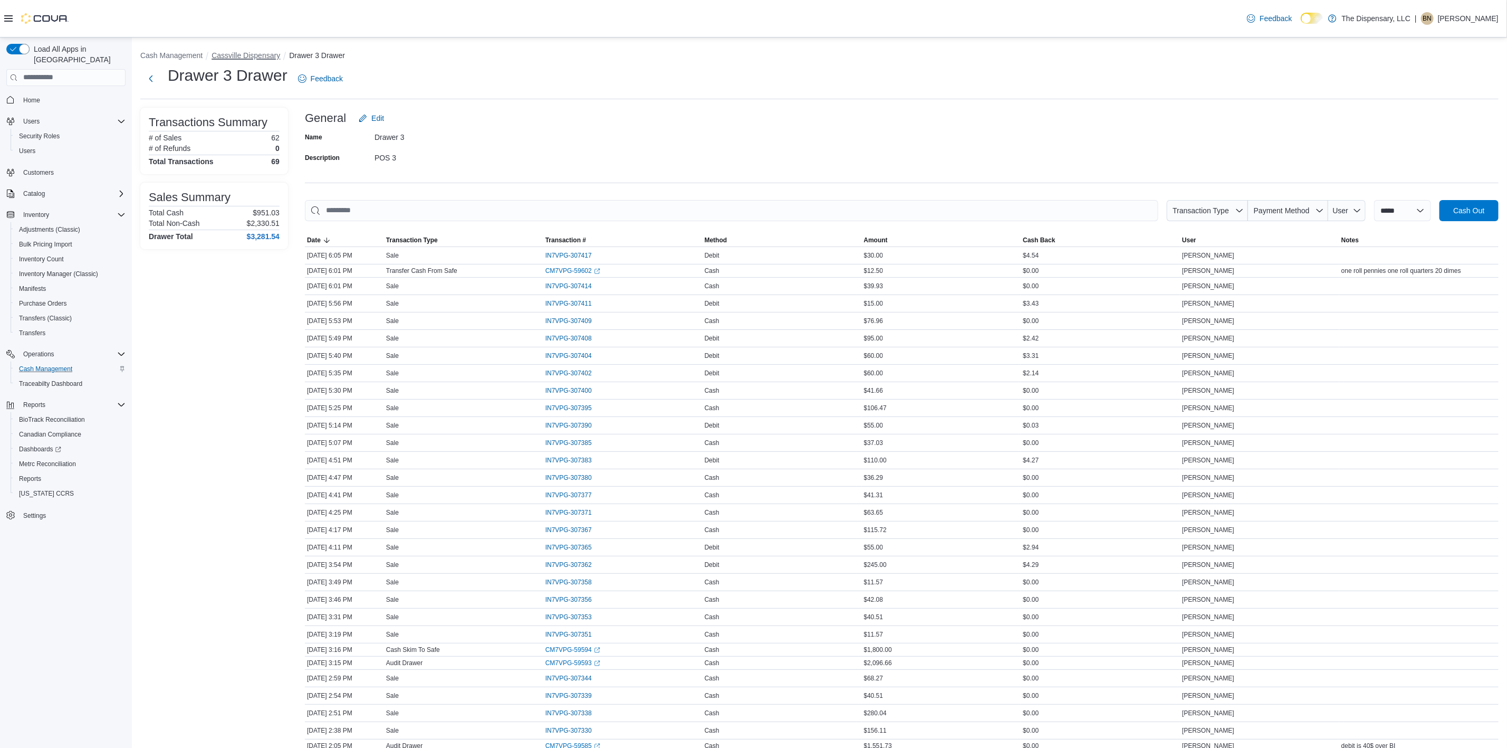
click at [245, 53] on button "Cassville Dispensary" at bounding box center [246, 55] width 69 height 8
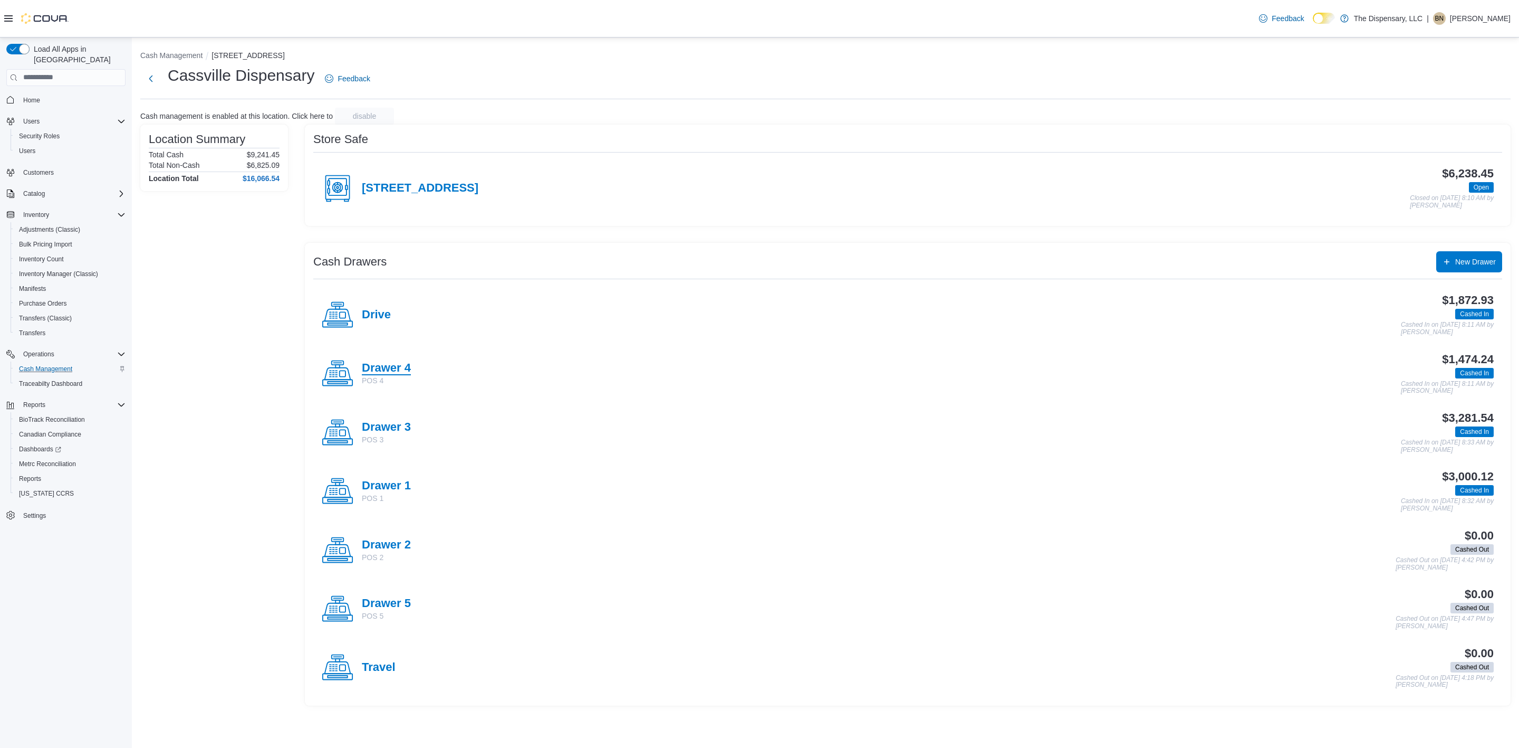
click at [389, 372] on h4 "Drawer 4" at bounding box center [386, 368] width 49 height 14
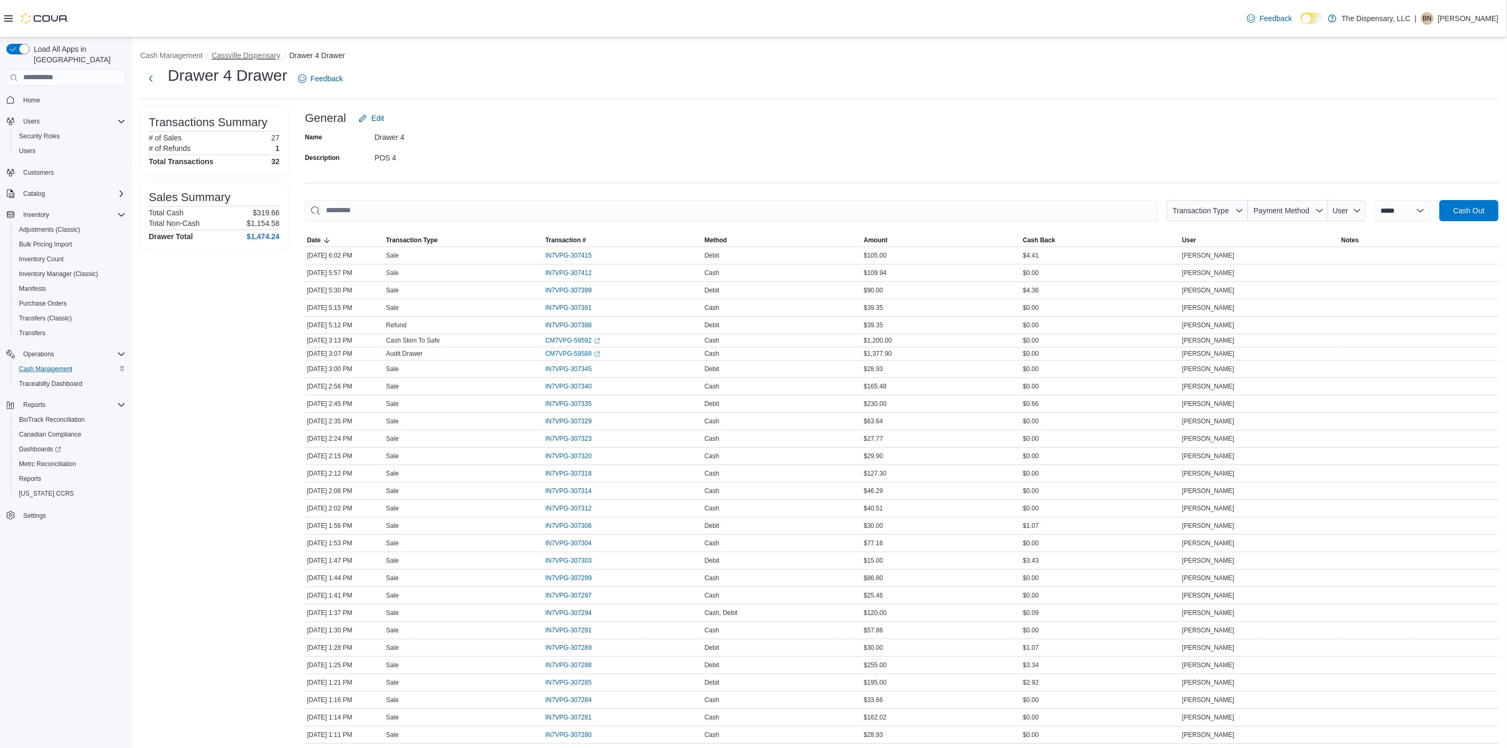
click at [225, 58] on button "Cassville Dispensary" at bounding box center [246, 55] width 69 height 8
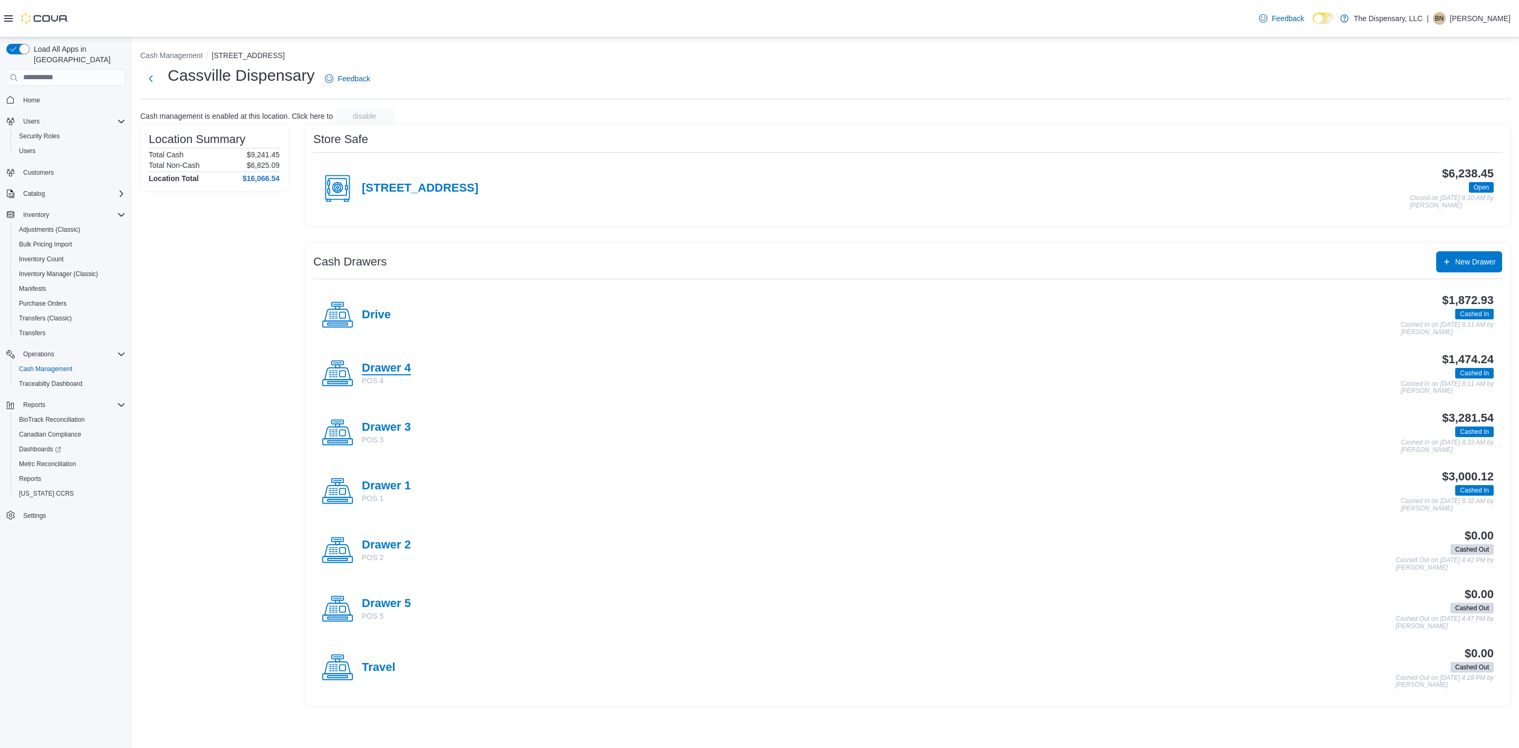
click at [377, 366] on h4 "Drawer 4" at bounding box center [386, 368] width 49 height 14
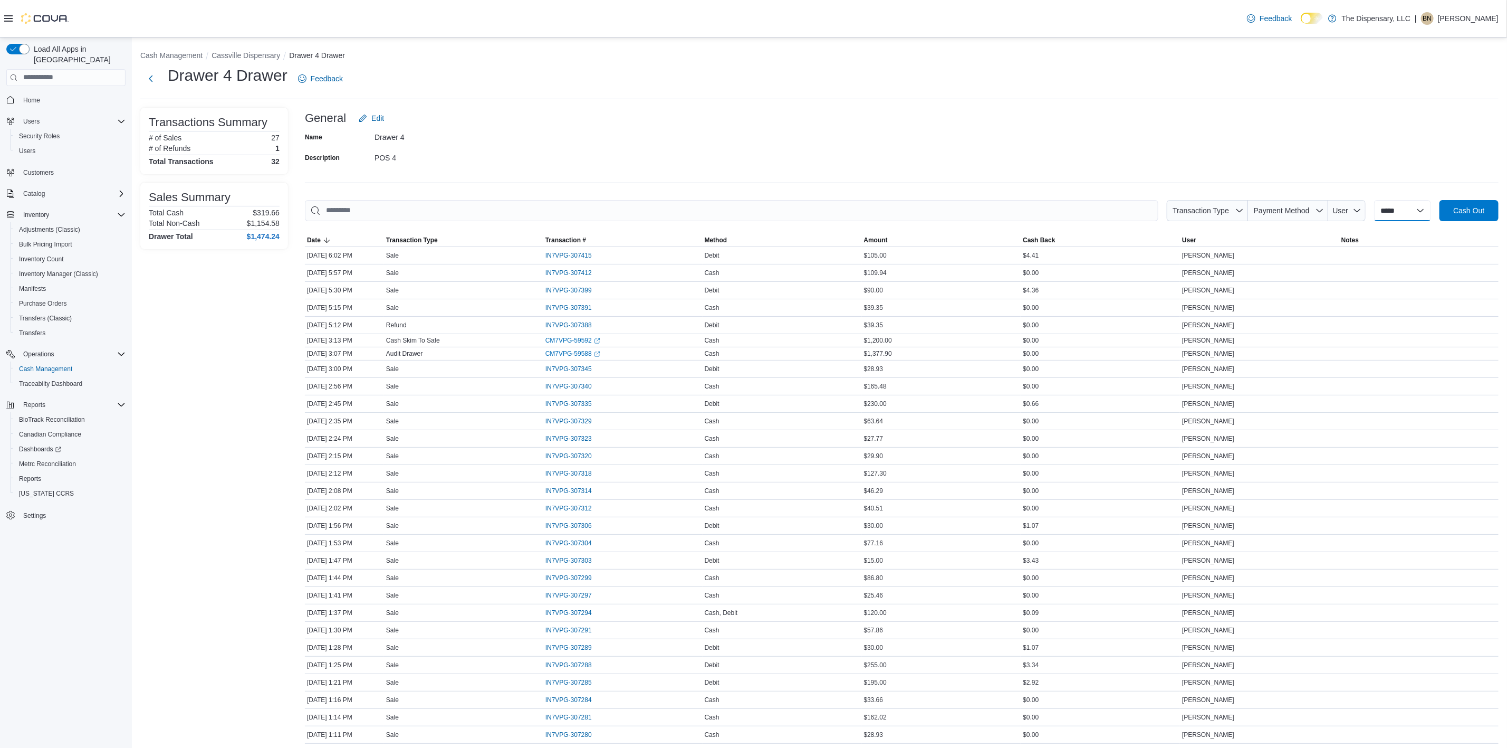
click at [1401, 213] on select "**********" at bounding box center [1402, 210] width 57 height 21
click at [1286, 209] on span "Payment Method" at bounding box center [1282, 210] width 56 height 8
click at [1280, 228] on span "Debit" at bounding box center [1285, 233] width 100 height 13
type input "**********"
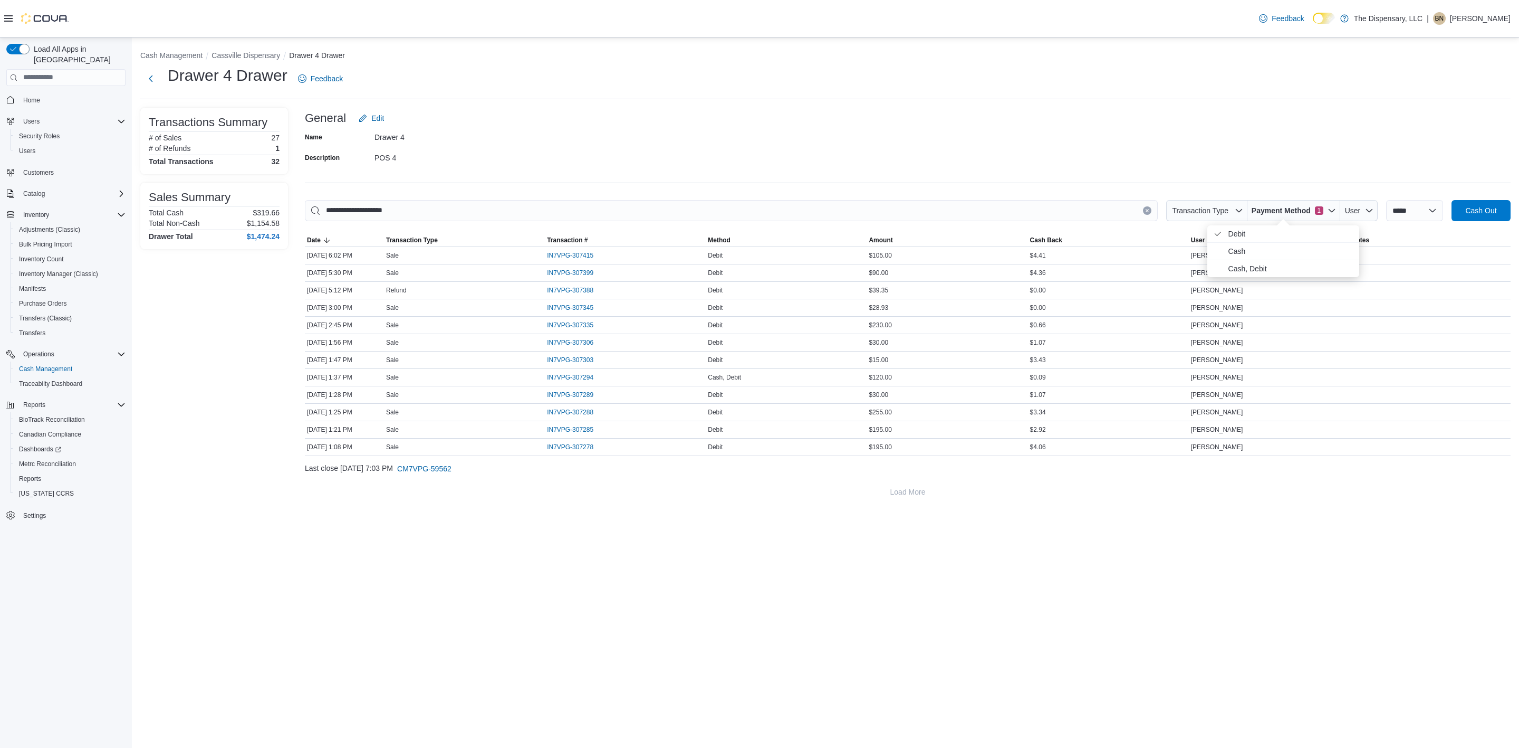
click at [1217, 118] on div "General Edit" at bounding box center [908, 118] width 1206 height 21
click at [570, 292] on span "IN7VPG-307388" at bounding box center [570, 290] width 46 height 8
click at [233, 54] on button "Cassville Dispensary" at bounding box center [246, 55] width 69 height 8
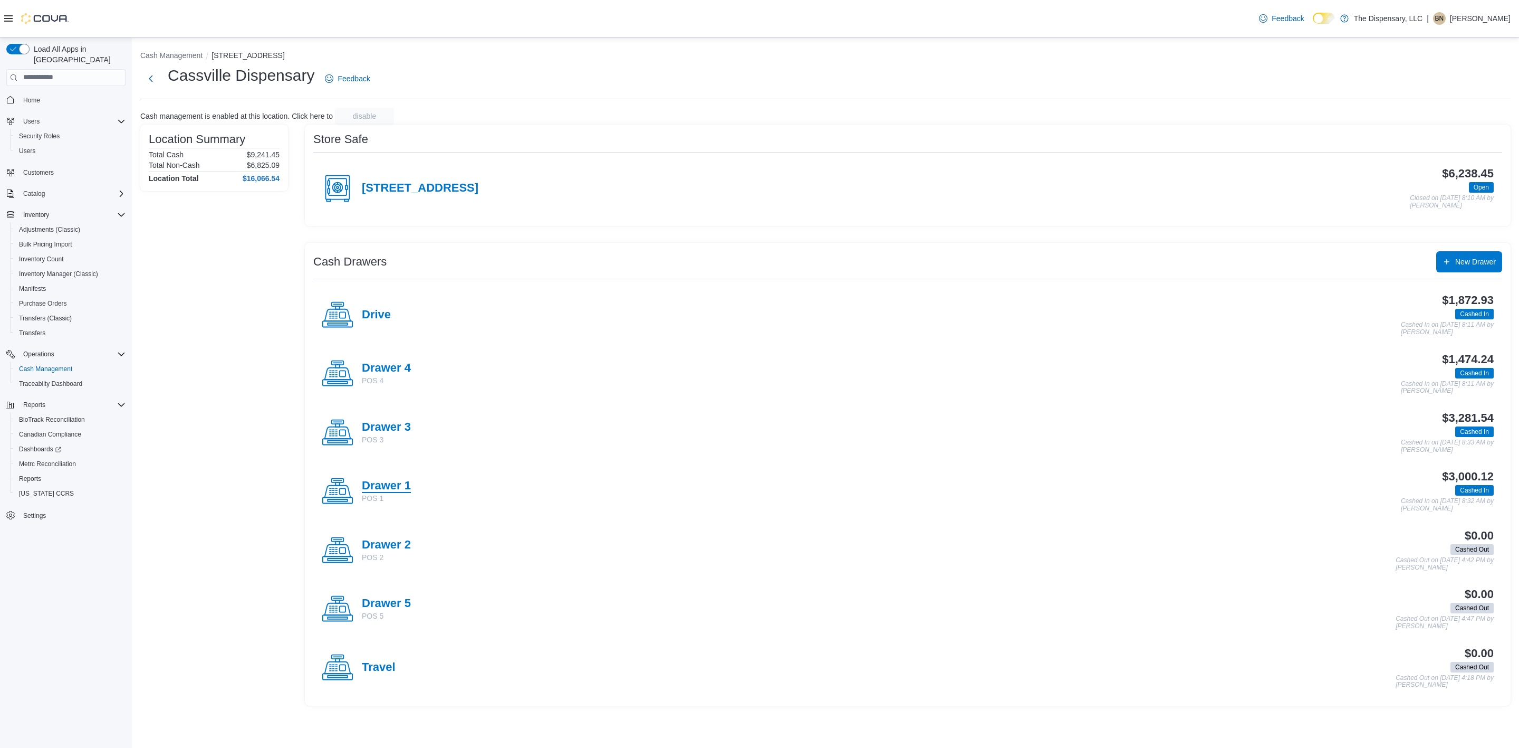
click at [398, 490] on h4 "Drawer 1" at bounding box center [386, 486] width 49 height 14
click at [372, 424] on h4 "Drawer 3" at bounding box center [386, 427] width 49 height 14
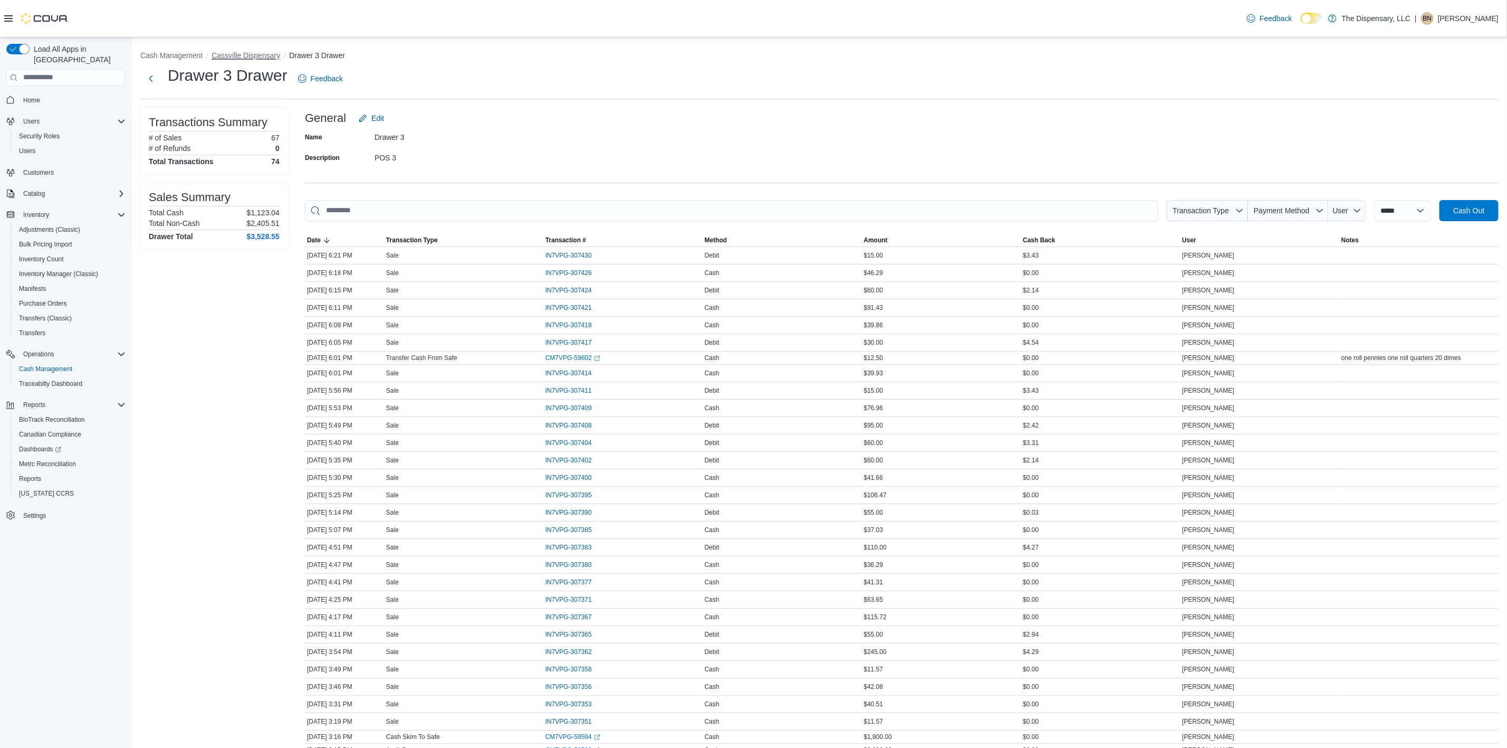
click at [268, 57] on button "Cassville Dispensary" at bounding box center [246, 55] width 69 height 8
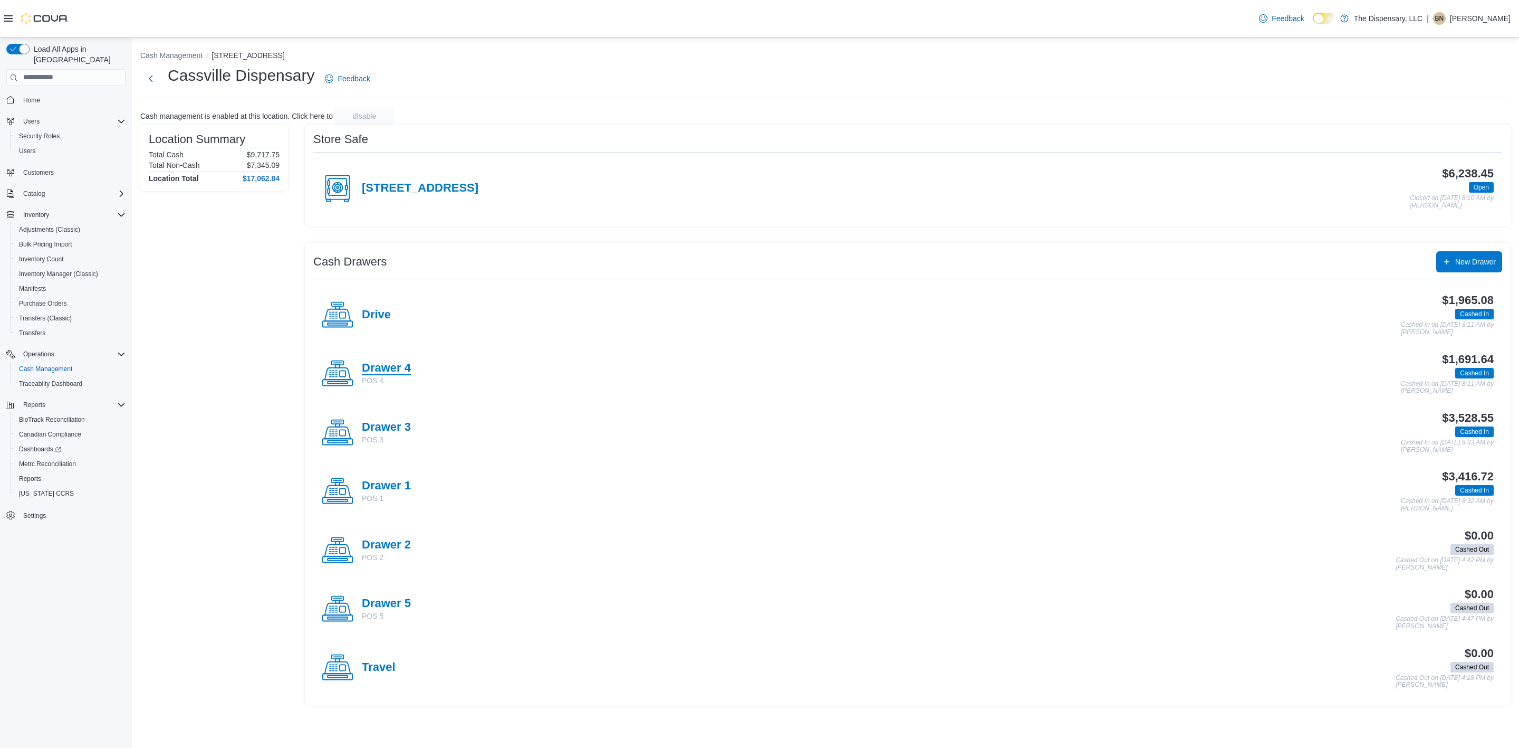
click at [390, 368] on h4 "Drawer 4" at bounding box center [386, 368] width 49 height 14
click at [376, 312] on h4 "Drive" at bounding box center [376, 315] width 29 height 14
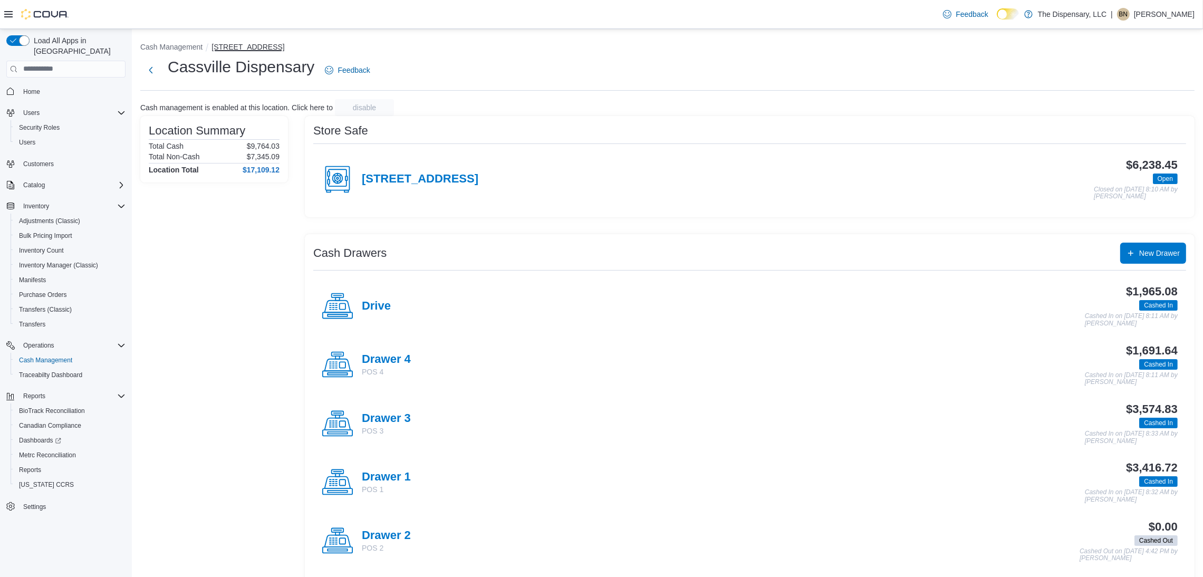
click at [250, 44] on button "[STREET_ADDRESS]" at bounding box center [248, 47] width 73 height 8
click at [192, 39] on div "Cash Management [STREET_ADDRESS][GEOGRAPHIC_DATA] Feedback Cash management is e…" at bounding box center [668, 367] width 1072 height 676
click at [188, 39] on div "Cash Management [STREET_ADDRESS][GEOGRAPHIC_DATA] Feedback Cash management is e…" at bounding box center [668, 367] width 1072 height 676
click at [189, 44] on button "Cash Management" at bounding box center [171, 47] width 62 height 8
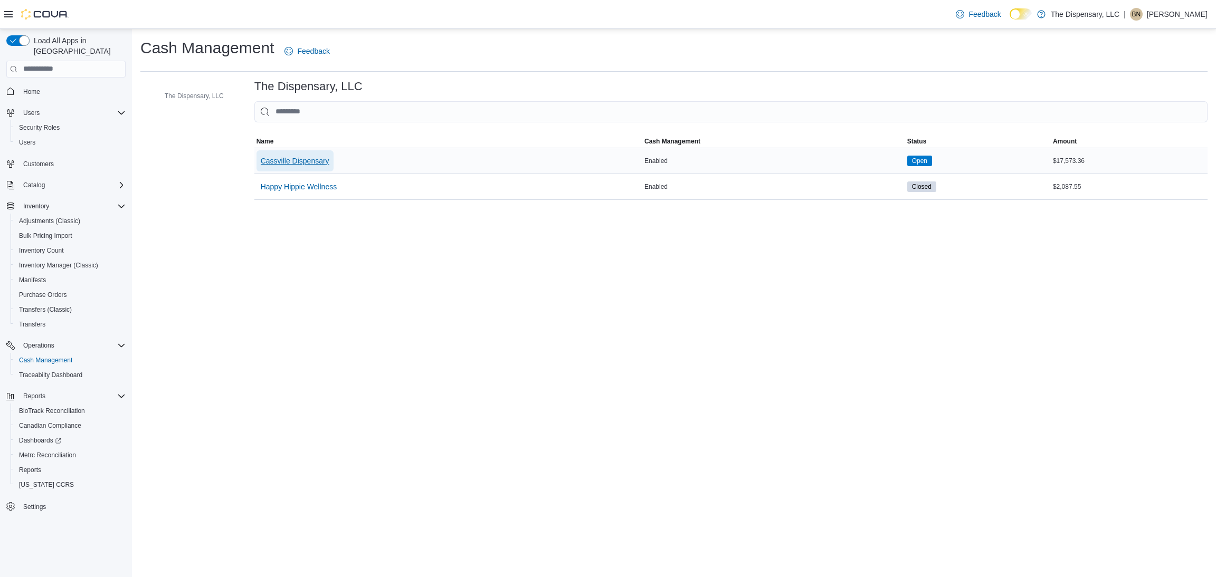
click at [316, 156] on span "Cassville Dispensary" at bounding box center [295, 161] width 69 height 11
click at [306, 159] on div "Cash Management Feedback The Dispensary, LLC The Dispensary, LLC Sorting Name C…" at bounding box center [674, 118] width 1084 height 179
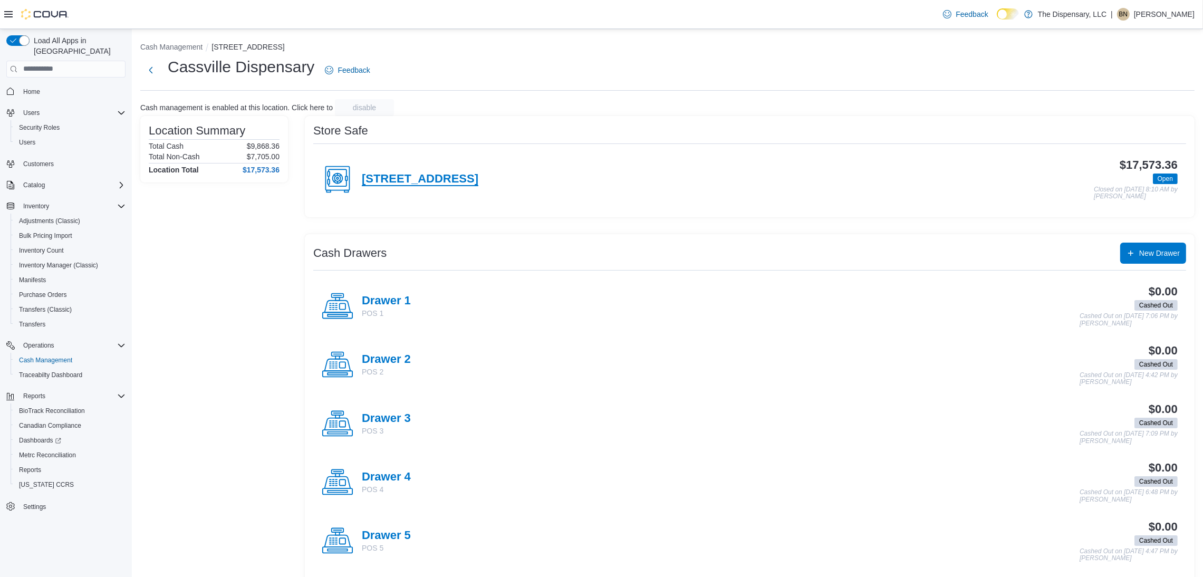
click at [413, 185] on h4 "[STREET_ADDRESS]" at bounding box center [420, 180] width 117 height 14
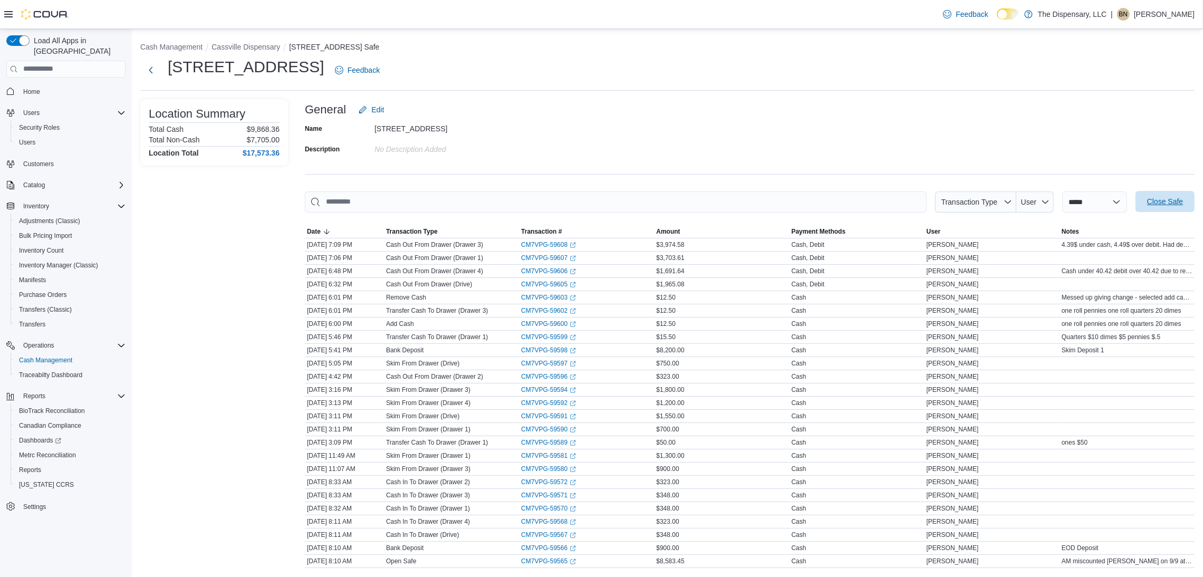
click at [1171, 204] on span "Close Safe" at bounding box center [1166, 201] width 36 height 11
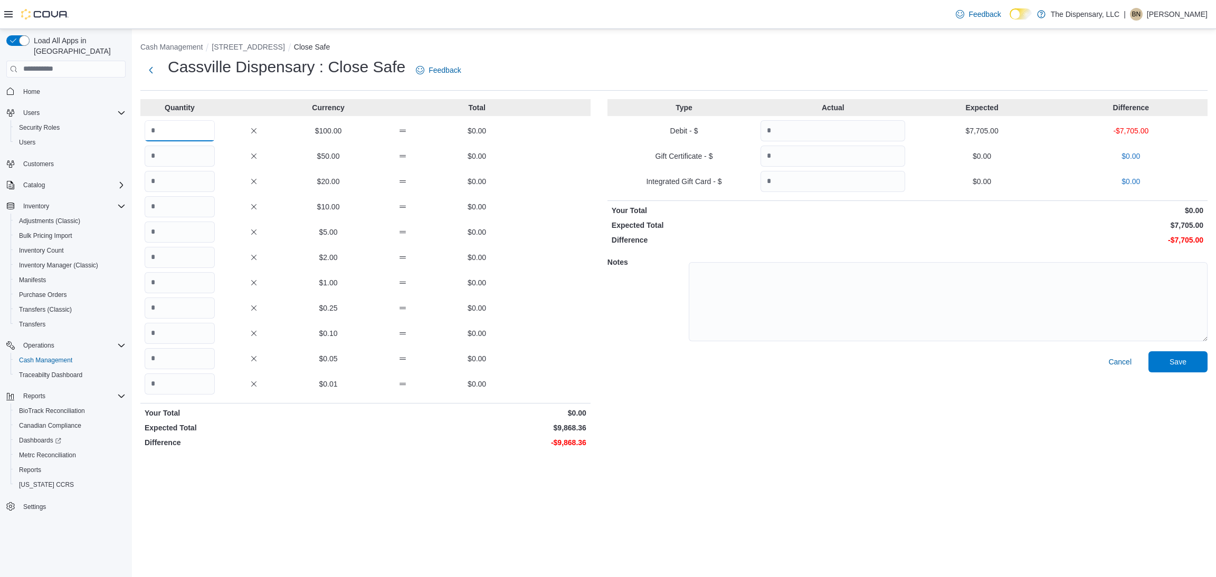
click at [162, 128] on input "Quantity" at bounding box center [180, 130] width 70 height 21
type input "*"
type input "***"
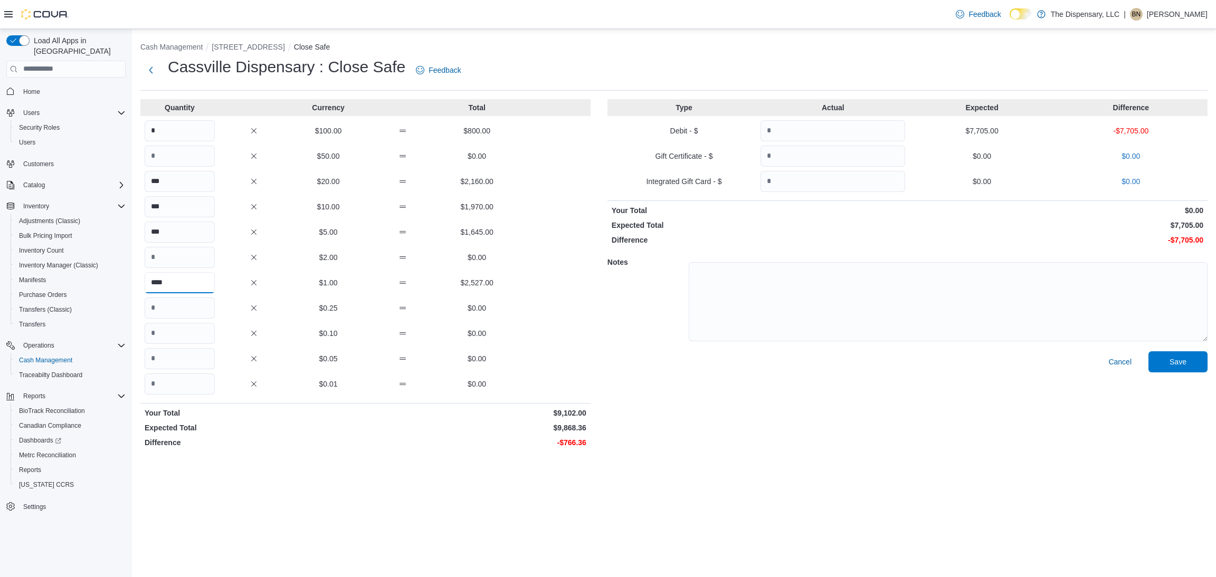
type input "****"
type input "***"
type input "****"
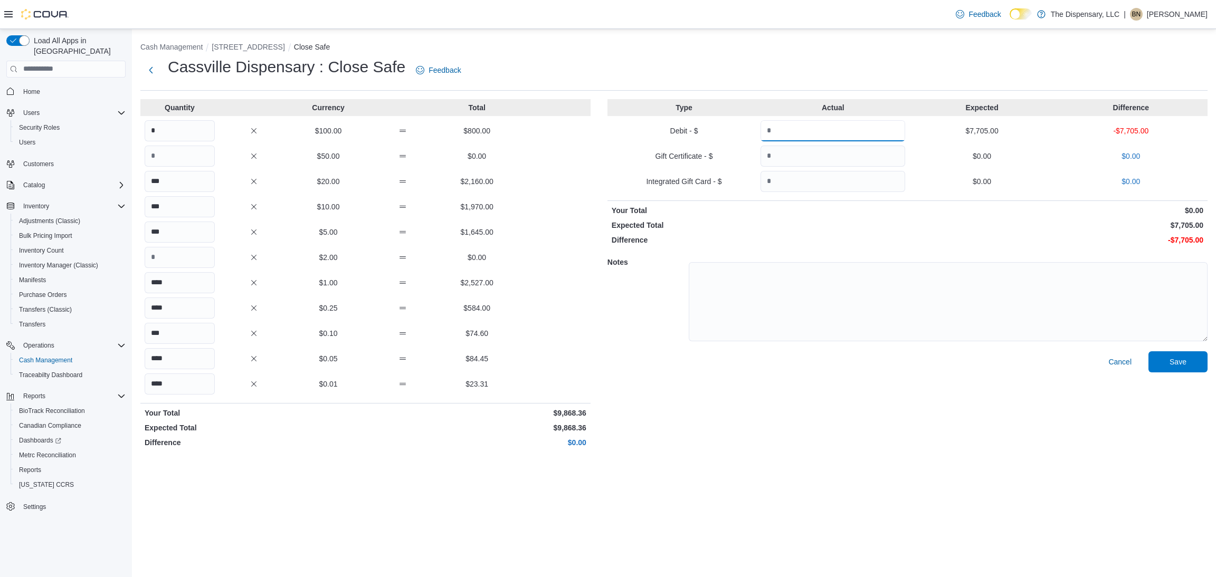
click at [813, 133] on input "Quantity" at bounding box center [832, 130] width 145 height 21
type input "*******"
click at [1178, 362] on span "Save" at bounding box center [1177, 361] width 17 height 11
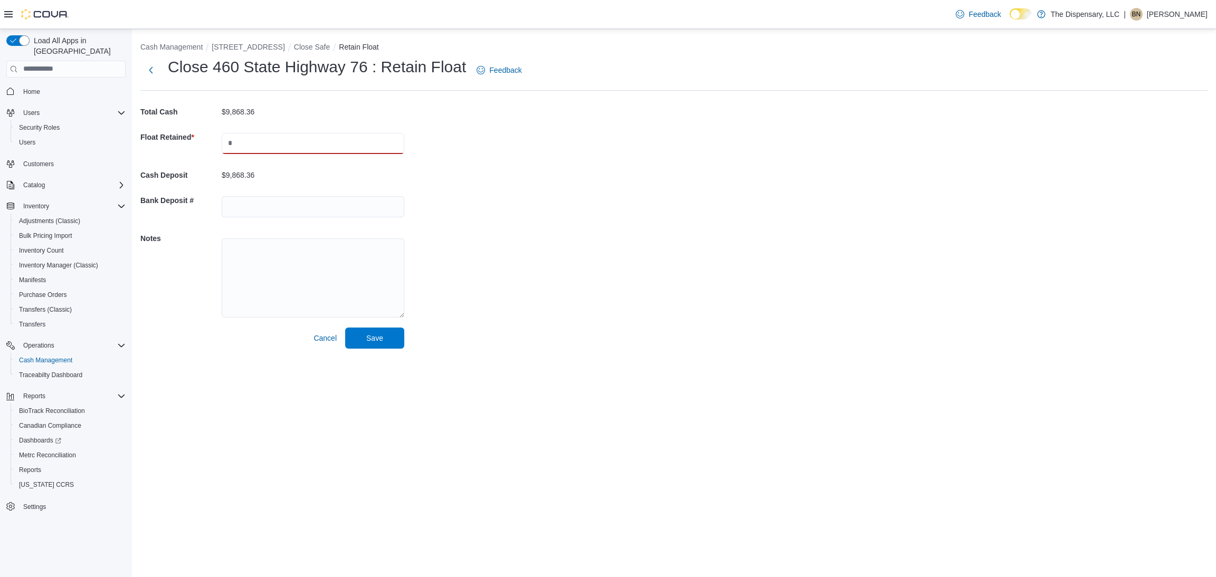
click at [280, 142] on input "text" at bounding box center [313, 143] width 183 height 21
type input "*******"
click at [379, 337] on span "Save" at bounding box center [374, 337] width 17 height 11
